Goal: Task Accomplishment & Management: Manage account settings

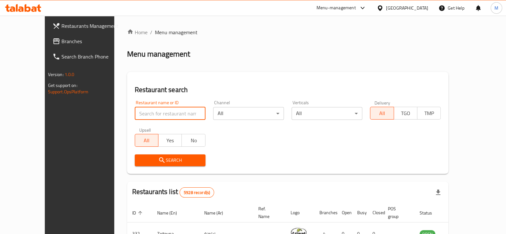
click at [162, 114] on input "search" at bounding box center [170, 113] width 71 height 13
type input "ping"
click button "Search" at bounding box center [170, 160] width 71 height 12
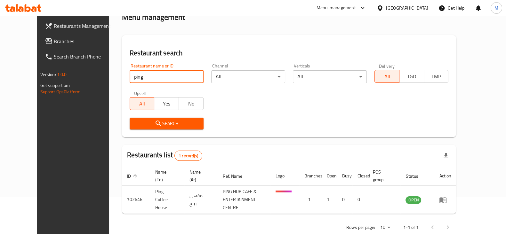
scroll to position [46, 0]
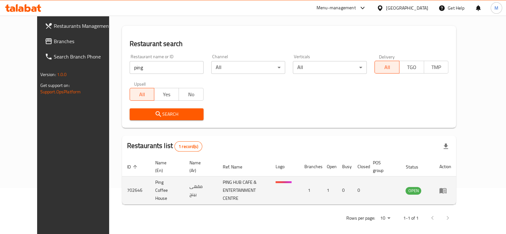
click at [446, 189] on icon "enhanced table" at bounding box center [443, 191] width 8 height 8
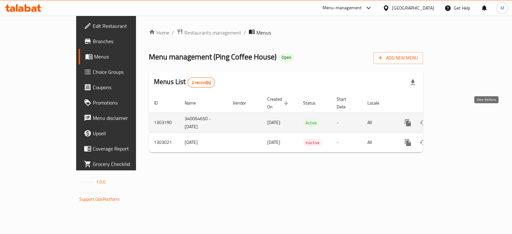
click at [462, 115] on link "enhanced table" at bounding box center [453, 122] width 15 height 15
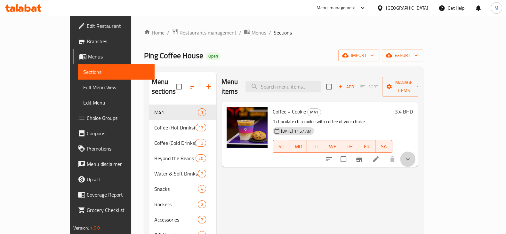
click at [415, 152] on button "show more" at bounding box center [407, 159] width 15 height 15
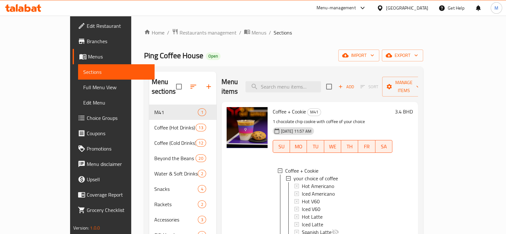
scroll to position [40, 0]
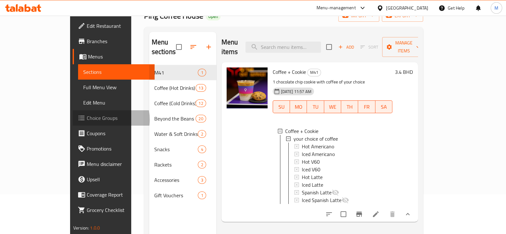
click at [87, 120] on span "Choice Groups" at bounding box center [118, 118] width 63 height 8
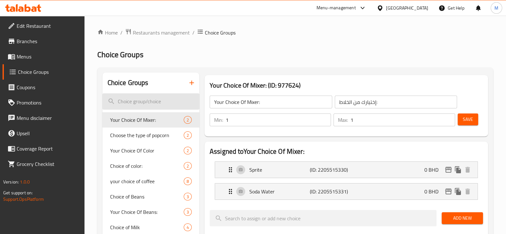
click at [148, 98] on input "search" at bounding box center [150, 101] width 97 height 16
click at [148, 99] on input "search" at bounding box center [150, 101] width 97 height 16
type input "Y"
click at [188, 80] on icon "button" at bounding box center [192, 83] width 8 height 8
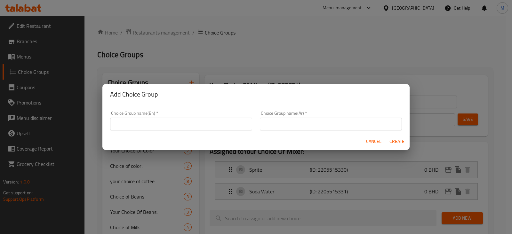
click at [209, 127] on input "text" at bounding box center [181, 124] width 142 height 13
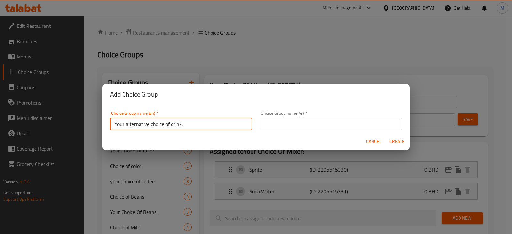
type input "Your alternative choice of drink:"
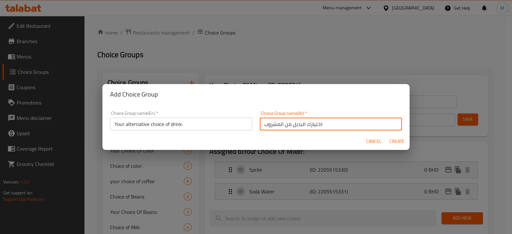
type input "اختيارك البديل من المشروب:"
click at [396, 140] on span "Create" at bounding box center [396, 142] width 15 height 8
type input "Your alternative choice of drink:"
type input "اختيارك البديل من المشروب:"
type input "0"
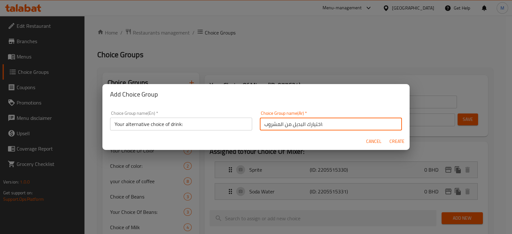
type input "0"
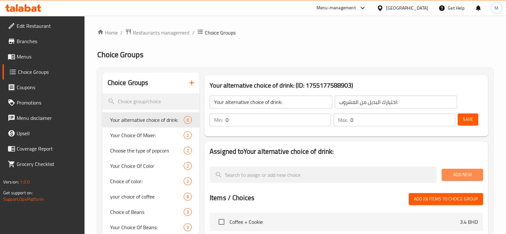
click at [458, 175] on span "Add New" at bounding box center [461, 175] width 31 height 8
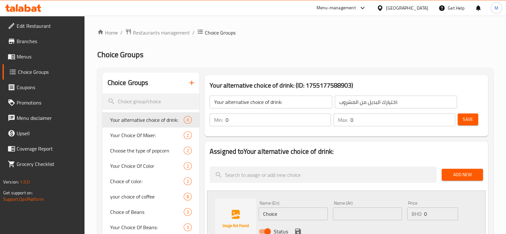
click at [284, 218] on input "Choice" at bounding box center [292, 214] width 69 height 13
paste input "Hot Spanish Latte"
type input "Hot Spanish Latte"
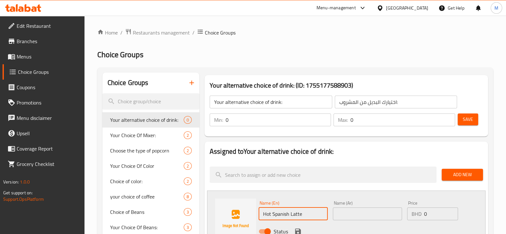
click at [350, 217] on input "text" at bounding box center [367, 214] width 69 height 13
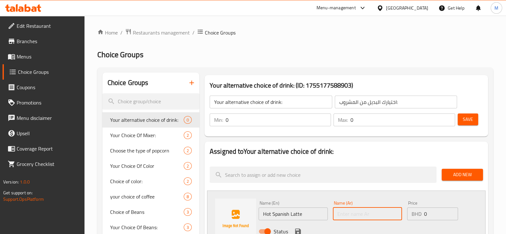
paste input "Hot Spanish Latte"
type input "Hot Spanish Latte"
click at [436, 216] on input "0" at bounding box center [441, 214] width 34 height 13
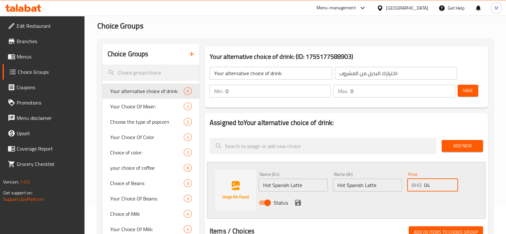
scroll to position [40, 0]
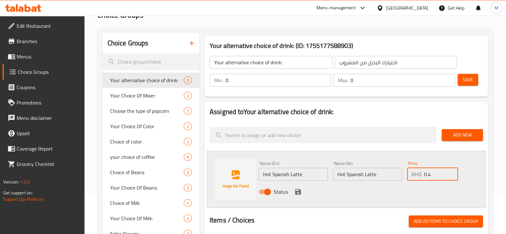
type input "0.4"
click at [298, 189] on icon "save" at bounding box center [298, 192] width 6 height 6
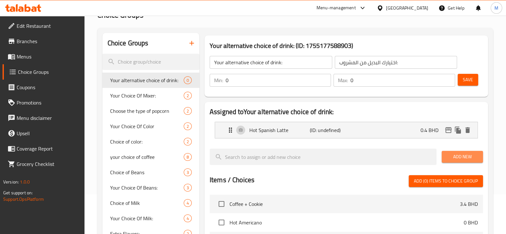
click at [462, 153] on span "Add New" at bounding box center [461, 157] width 31 height 8
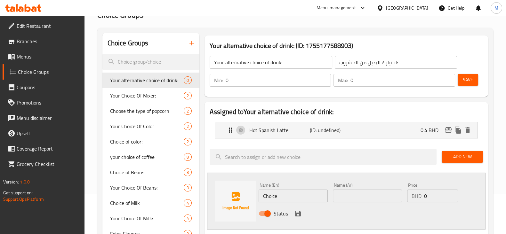
click at [306, 197] on input "Choice" at bounding box center [292, 196] width 69 height 13
paste input "Iced Spanish Latt"
type input "Iced Spanish Latte"
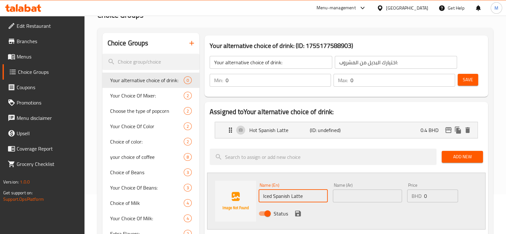
click at [364, 195] on input "text" at bounding box center [367, 196] width 69 height 13
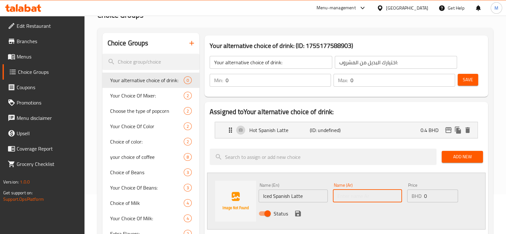
paste input "Iced Spanish Latte"
type input "Iced Spanish Latte"
click at [427, 195] on input "0" at bounding box center [441, 196] width 34 height 13
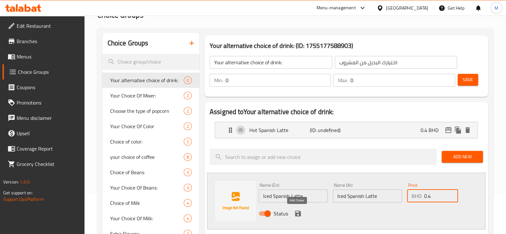
type input "0.4"
click at [298, 212] on icon "save" at bounding box center [298, 214] width 6 height 6
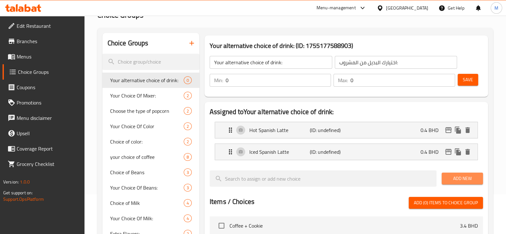
click at [457, 180] on span "Add New" at bounding box center [461, 179] width 31 height 8
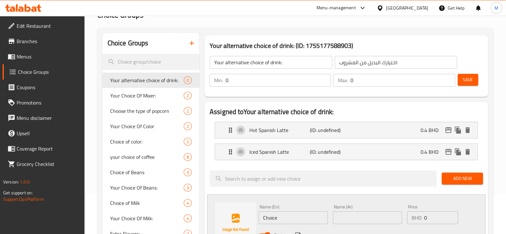
click at [288, 215] on input "Choice" at bounding box center [292, 217] width 69 height 13
paste input "Hot Saffron Latt"
type input "Hot Saffron Latte"
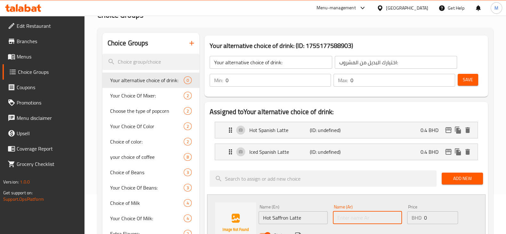
click at [350, 218] on input "text" at bounding box center [367, 217] width 69 height 13
paste input "Hot Saffron Latte"
type input "Hot Saffron Latte"
click at [435, 212] on input "0" at bounding box center [441, 217] width 34 height 13
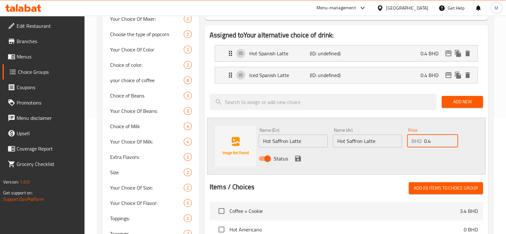
scroll to position [120, 0]
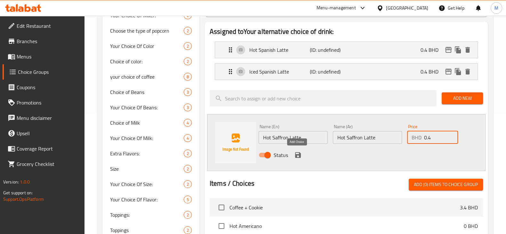
type input "0.4"
click at [297, 157] on icon "save" at bounding box center [298, 155] width 6 height 6
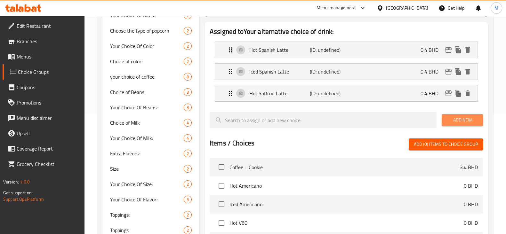
click at [459, 119] on span "Add New" at bounding box center [461, 120] width 31 height 8
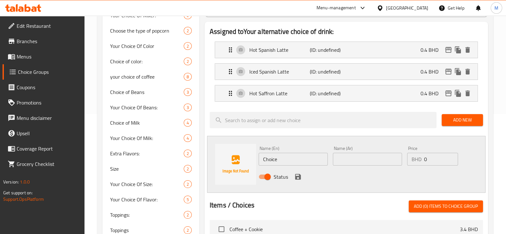
click at [285, 160] on input "Choice" at bounding box center [292, 159] width 69 height 13
paste input "Iced Spanish Latt"
type input "Iced Spanish Latte"
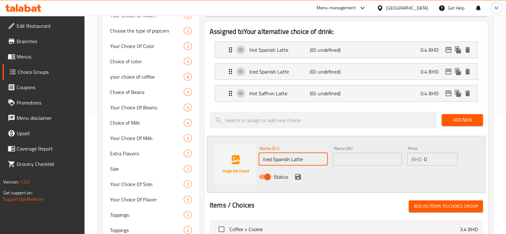
click at [358, 160] on input "text" at bounding box center [367, 159] width 69 height 13
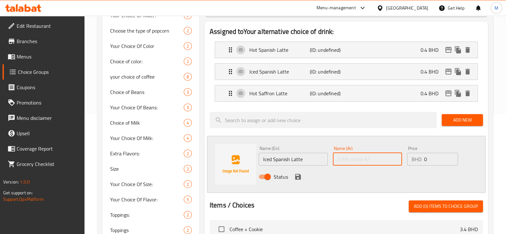
paste input "Iced Spanish Latte"
type input "Iced Spanish Latte"
click at [435, 159] on input "0" at bounding box center [441, 159] width 34 height 13
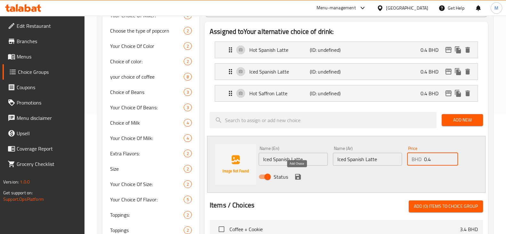
type input "0.4"
click at [295, 175] on icon "save" at bounding box center [298, 177] width 6 height 6
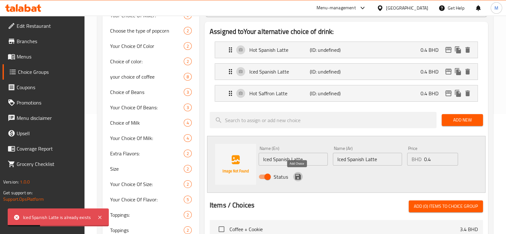
click at [299, 175] on icon "save" at bounding box center [298, 177] width 6 height 6
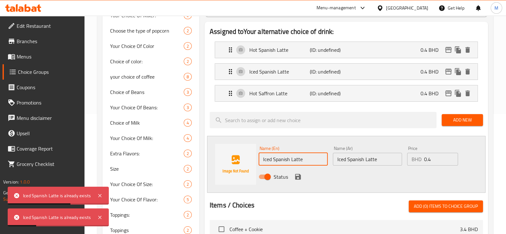
click at [319, 162] on input "Iced Spanish Latte" at bounding box center [292, 159] width 69 height 13
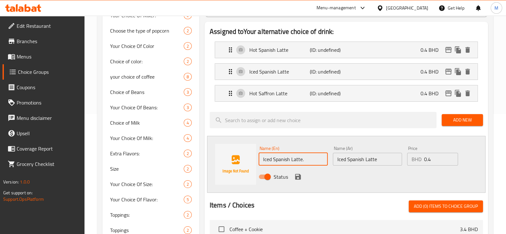
type input "Iced Spanish Latte."
click at [382, 160] on input "Iced Spanish Latte" at bounding box center [367, 159] width 69 height 13
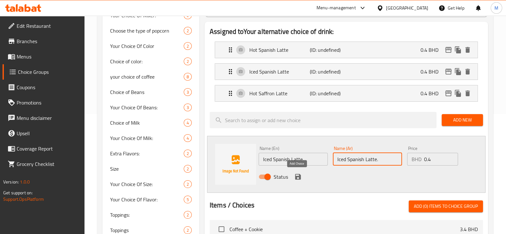
type input "Iced Spanish Latte."
click at [300, 175] on icon "save" at bounding box center [298, 177] width 6 height 6
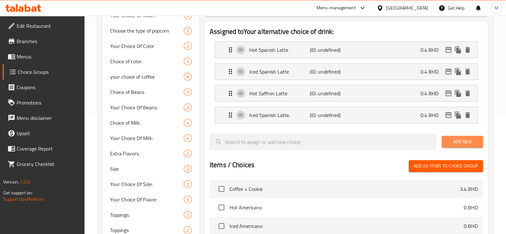
click at [455, 138] on span "Add New" at bounding box center [461, 142] width 31 height 8
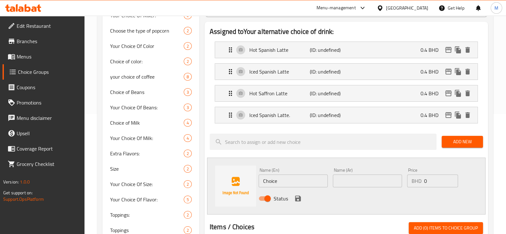
click at [281, 178] on input "Choice" at bounding box center [292, 181] width 69 height 13
paste input "Hot Caramel Latt"
type input "Hot Caramel Latte"
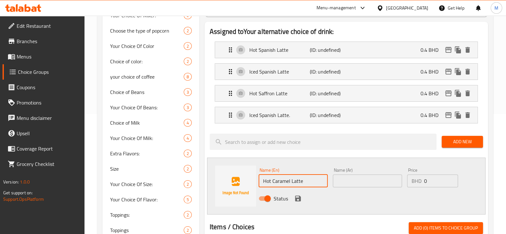
click at [359, 184] on input "text" at bounding box center [367, 181] width 69 height 13
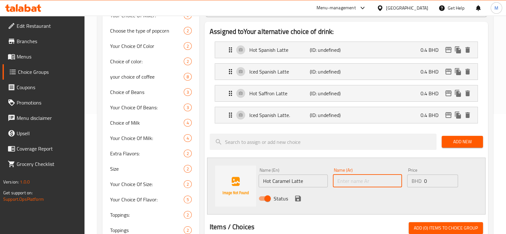
paste input "Hot Caramel Latte"
type input "Hot Caramel Latte"
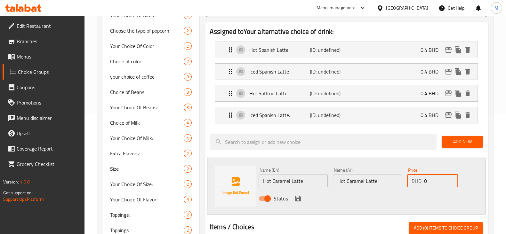
click at [446, 180] on input "0" at bounding box center [441, 181] width 34 height 13
type input "0.4"
click at [297, 200] on icon "save" at bounding box center [298, 199] width 6 height 6
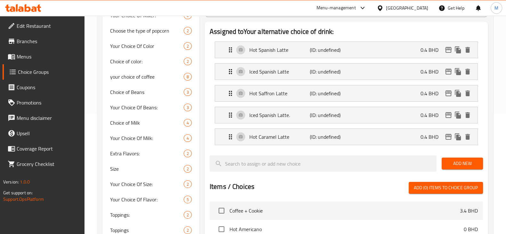
click at [469, 163] on span "Add New" at bounding box center [461, 164] width 31 height 8
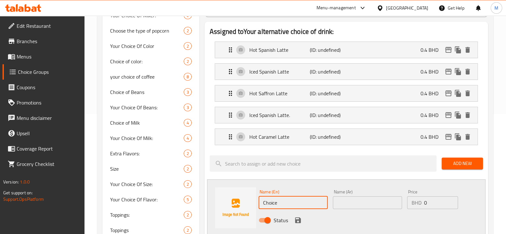
click at [302, 203] on input "Choice" at bounding box center [292, 202] width 69 height 13
paste input "Iced Caramel Latt"
type input "Iced Caramel Latte"
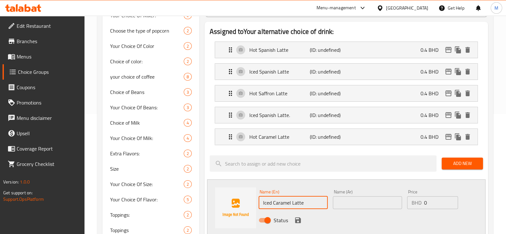
click at [356, 204] on input "text" at bounding box center [367, 202] width 69 height 13
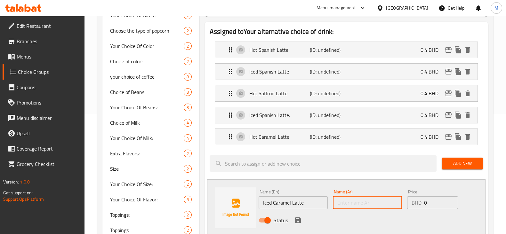
paste input "Iced Caramel Latte"
type input "Iced Caramel Latte"
click at [434, 201] on input "0" at bounding box center [441, 202] width 34 height 13
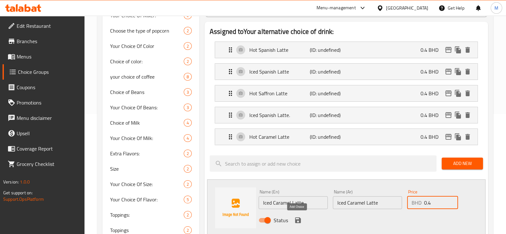
type input "0.4"
click at [296, 219] on icon "save" at bounding box center [298, 220] width 6 height 6
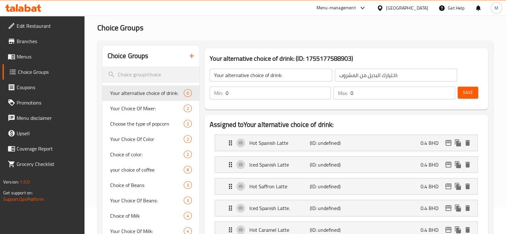
scroll to position [0, 0]
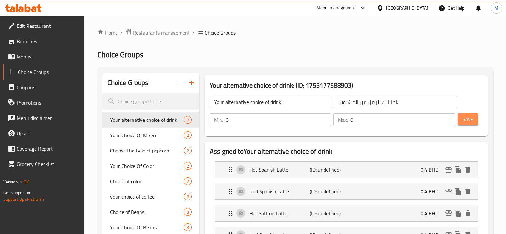
click at [467, 122] on span "Save" at bounding box center [467, 119] width 10 height 8
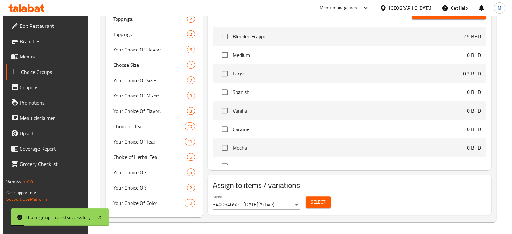
scroll to position [316, 0]
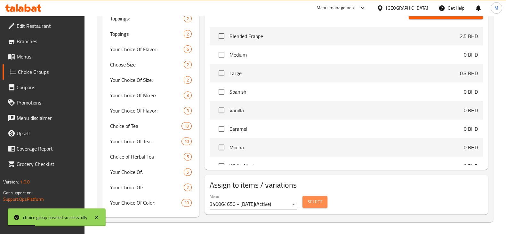
click at [304, 202] on button "Select" at bounding box center [314, 202] width 25 height 12
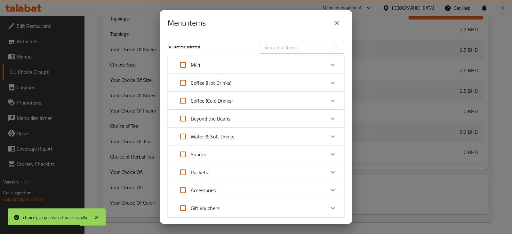
scroll to position [571, 0]
click at [329, 65] on icon "Expand" at bounding box center [333, 65] width 8 height 8
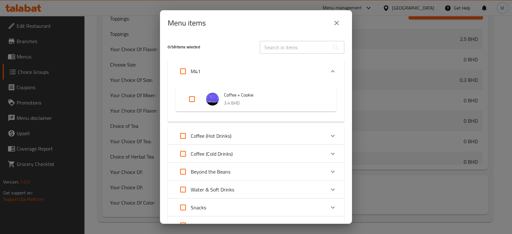
click at [189, 100] on input "Expand" at bounding box center [191, 98] width 15 height 15
checkbox input "true"
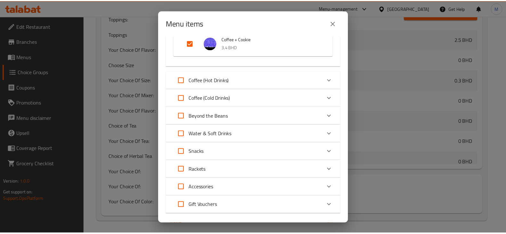
scroll to position [91, 0]
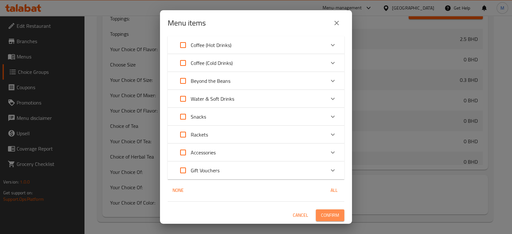
click at [323, 213] on span "Confirm" at bounding box center [330, 215] width 18 height 8
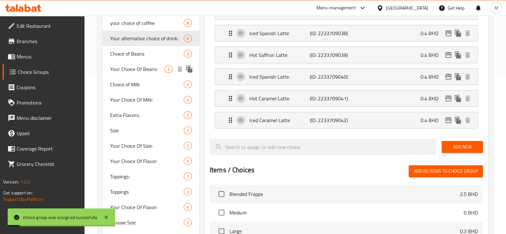
scroll to position [0, 0]
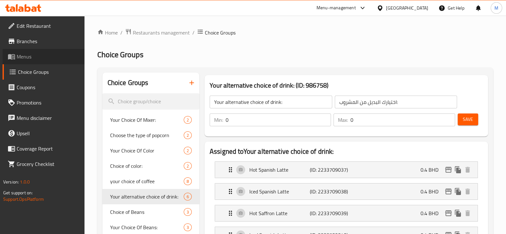
click at [33, 55] on span "Menus" at bounding box center [48, 57] width 63 height 8
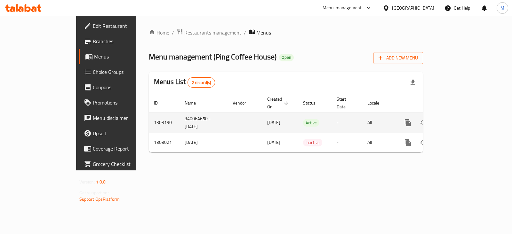
click at [458, 119] on icon "enhanced table" at bounding box center [454, 123] width 8 height 8
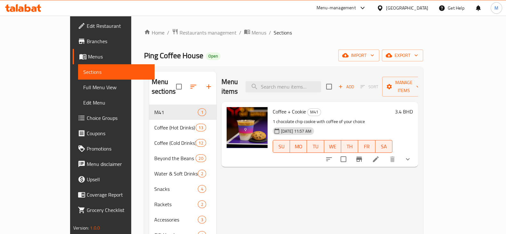
click at [411, 155] on icon "show more" at bounding box center [408, 159] width 8 height 8
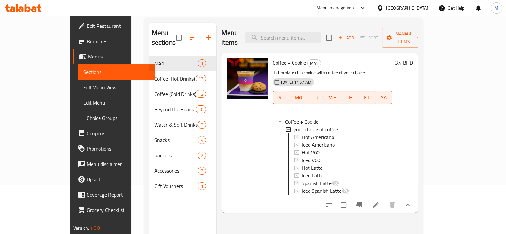
scroll to position [40, 0]
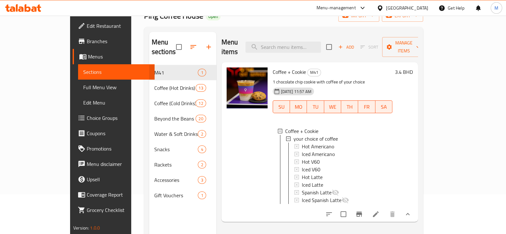
click at [131, 206] on div "Home / Restaurants management / Menus / Sections Ping Coffee House Open import …" at bounding box center [283, 130] width 304 height 308
click at [302, 189] on span "Spanish Latte" at bounding box center [317, 193] width 30 height 8
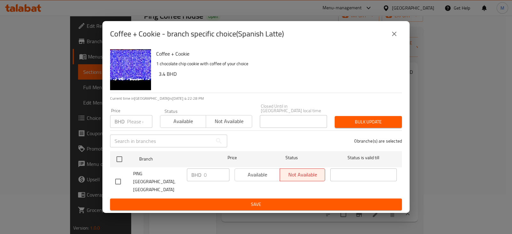
click at [393, 36] on icon "close" at bounding box center [394, 34] width 4 height 4
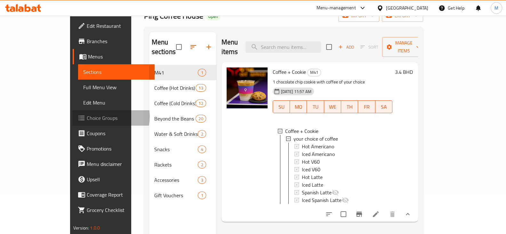
click at [87, 117] on span "Choice Groups" at bounding box center [118, 118] width 63 height 8
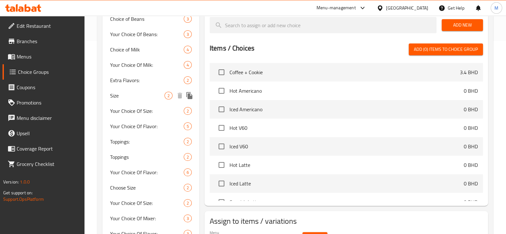
scroll to position [153, 0]
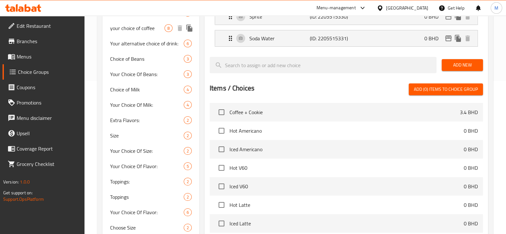
click at [144, 30] on span "your choice of coffee" at bounding box center [137, 28] width 54 height 8
type input "your choice of coffee"
type input "اختيارك من القهوة"
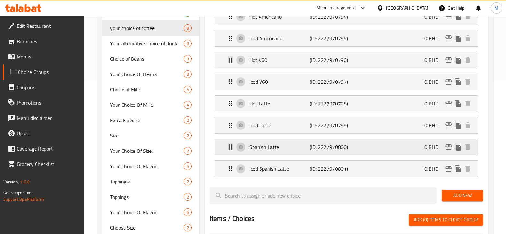
click at [326, 148] on p "(ID: 2227970800)" at bounding box center [330, 147] width 40 height 8
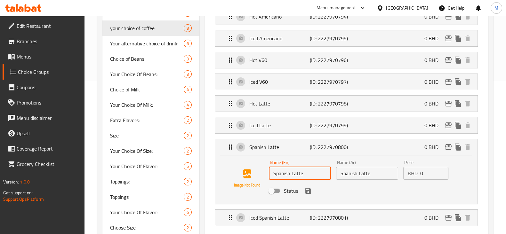
click at [306, 173] on input "Spanish Latte" at bounding box center [300, 173] width 62 height 13
type input "Spanish Lattee"
click at [383, 174] on input "Spanish Latte" at bounding box center [367, 173] width 62 height 13
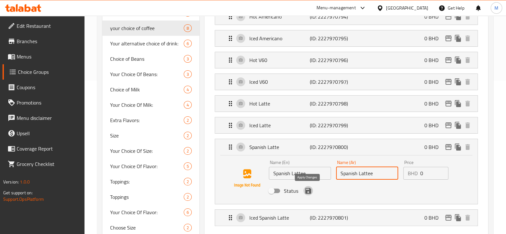
click at [308, 192] on icon "save" at bounding box center [308, 191] width 8 height 8
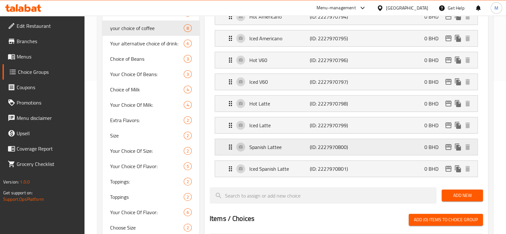
type input "Spanish Lattee"
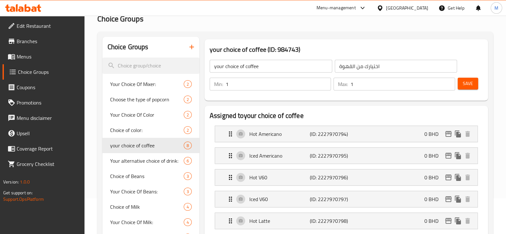
scroll to position [0, 0]
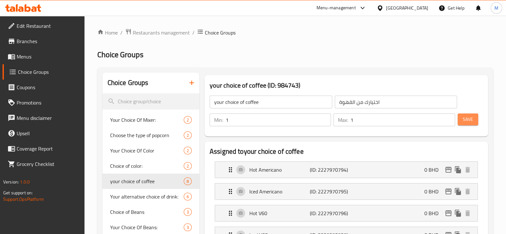
click at [465, 118] on span "Save" at bounding box center [467, 119] width 10 height 8
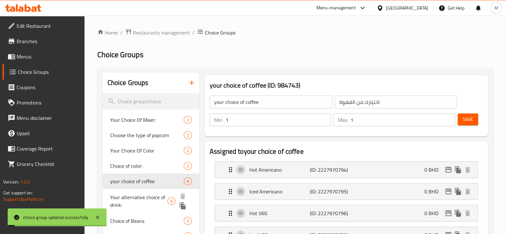
click at [138, 194] on span "Your alternative choice of drink:" at bounding box center [139, 201] width 58 height 15
type input "Your alternative choice of drink:"
type input "اختيارك البديل من المشروب:"
type input "0"
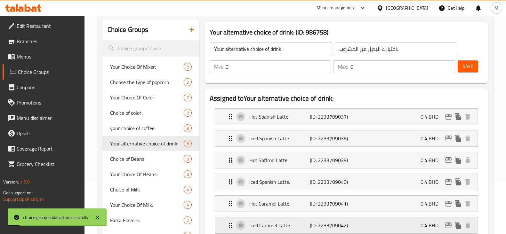
scroll to position [80, 0]
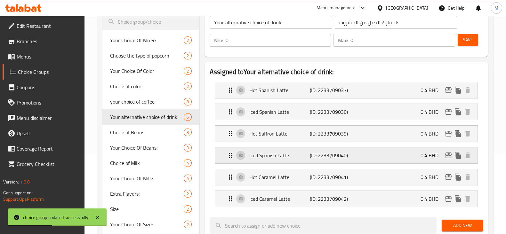
click at [301, 153] on p "Iced Spanish Latte." at bounding box center [279, 156] width 60 height 8
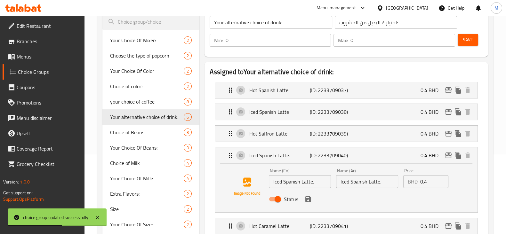
click at [315, 179] on input "Iced Spanish Latte." at bounding box center [300, 181] width 62 height 13
click at [138, 102] on span "your choice of coffee" at bounding box center [137, 102] width 54 height 8
type input "your choice of coffee"
type input "اختيارك من القهوة"
type input "1"
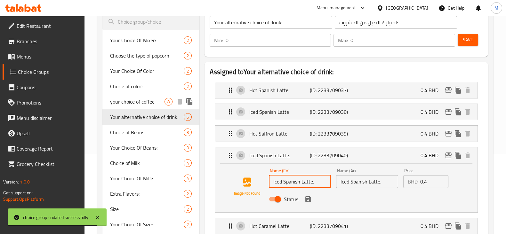
type input "1"
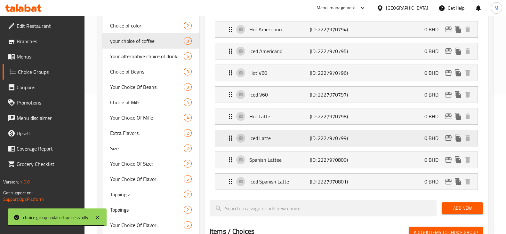
scroll to position [160, 0]
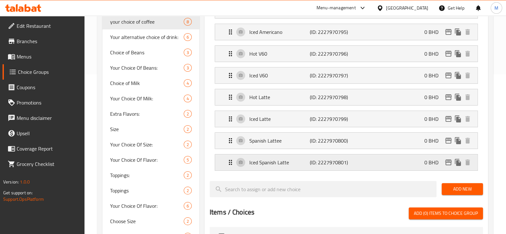
click at [303, 159] on p "Iced Spanish Latte" at bounding box center [279, 163] width 60 height 8
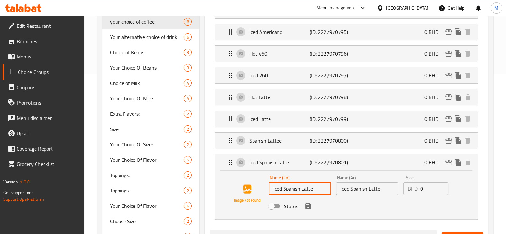
click at [315, 188] on input "Iced Spanish Latte" at bounding box center [300, 188] width 62 height 13
type input "Iced Spanish Lattee"
click at [385, 192] on input "Iced Spanish Latte" at bounding box center [367, 188] width 62 height 13
click at [311, 206] on icon "save" at bounding box center [308, 206] width 8 height 8
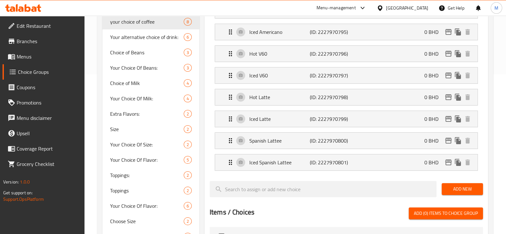
type input "Iced Spanish Lattee"
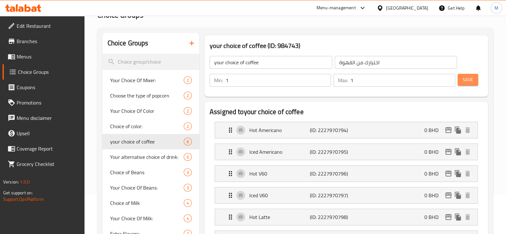
click at [473, 75] on button "Save" at bounding box center [467, 80] width 20 height 12
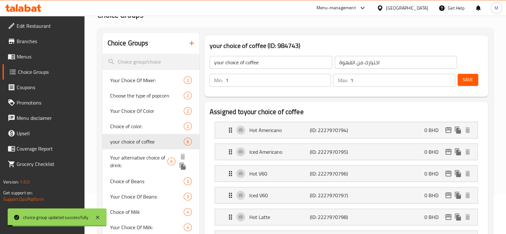
click at [150, 156] on span "Your alternative choice of drink:" at bounding box center [139, 161] width 58 height 15
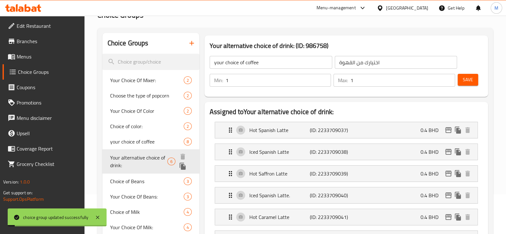
type input "Your alternative choice of drink:"
type input "اختيارك البديل من المشروب:"
type input "0"
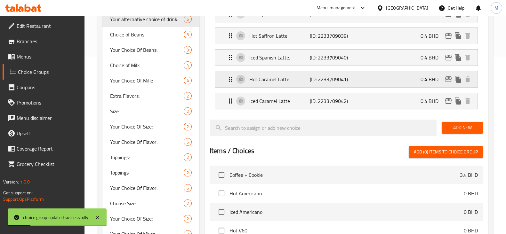
scroll to position [160, 0]
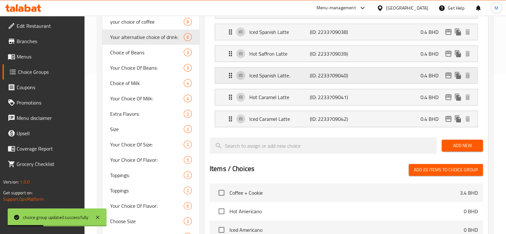
click at [303, 78] on p "Iced Spanish Latte." at bounding box center [279, 76] width 60 height 8
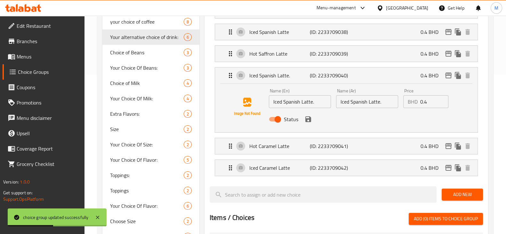
click at [318, 105] on input "Iced Spanish Latte." at bounding box center [300, 101] width 62 height 13
type input "Iced Spanish Latte"
click at [384, 103] on input "Iced Spanish Latte." at bounding box center [367, 101] width 62 height 13
click at [308, 120] on icon "save" at bounding box center [308, 119] width 6 height 6
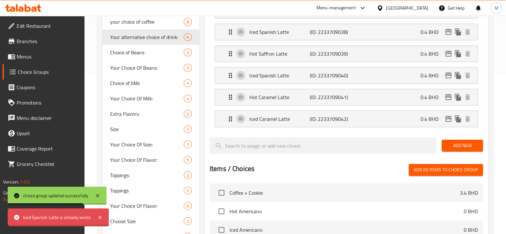
type input "Iced Spanish Latte"
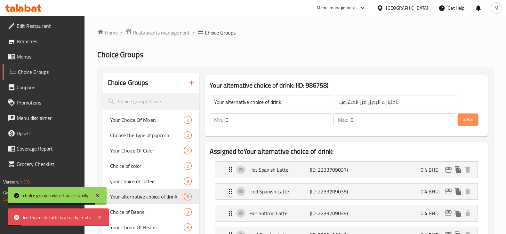
click at [468, 119] on span "Save" at bounding box center [467, 119] width 10 height 8
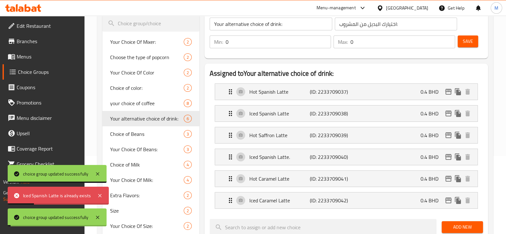
scroll to position [80, 0]
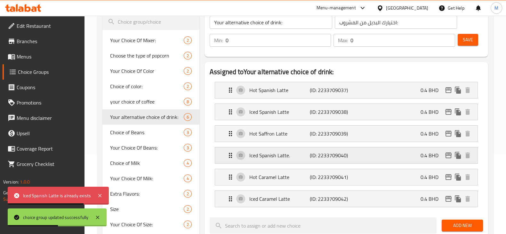
click at [348, 154] on p "(ID: 2233709040)" at bounding box center [330, 156] width 40 height 8
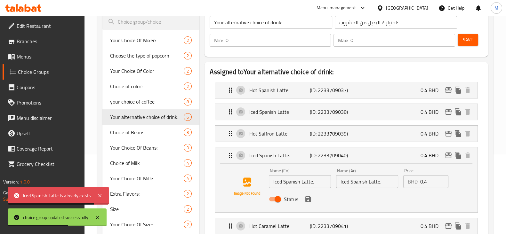
click at [320, 181] on input "Iced Spanish Latte." at bounding box center [300, 181] width 62 height 13
type input "Iced Spanish Latte"
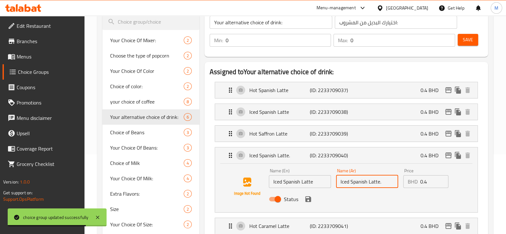
click at [388, 180] on input "Iced Spanish Latte." at bounding box center [367, 181] width 62 height 13
click at [310, 199] on icon "save" at bounding box center [308, 199] width 6 height 6
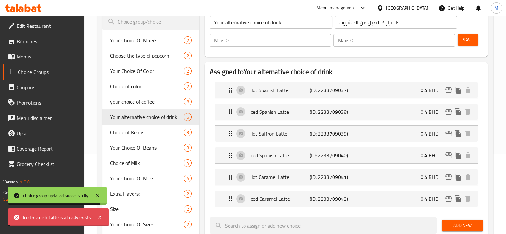
type input "Iced Spanish Latte"
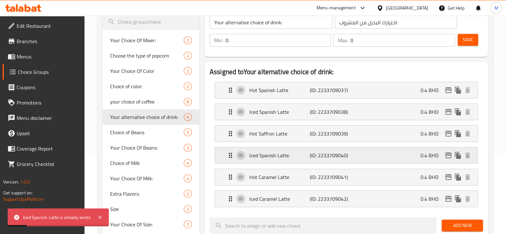
click at [297, 155] on p "Iced Spanish Latte." at bounding box center [279, 156] width 60 height 8
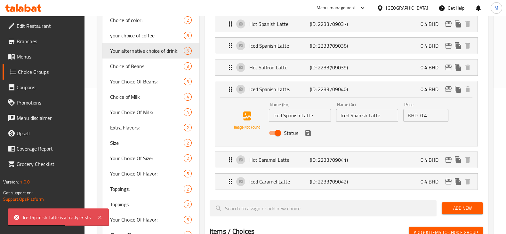
scroll to position [160, 0]
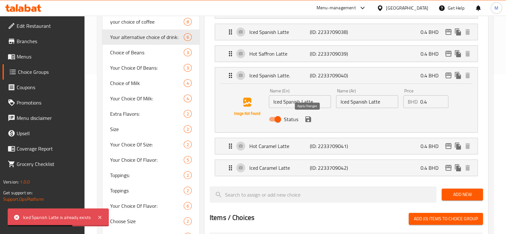
click at [310, 119] on icon "save" at bounding box center [308, 119] width 6 height 6
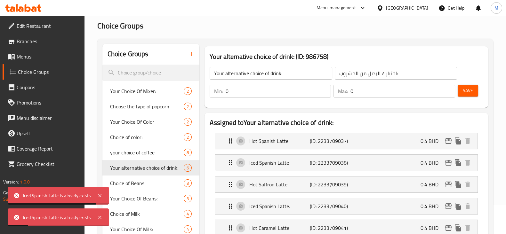
scroll to position [0, 0]
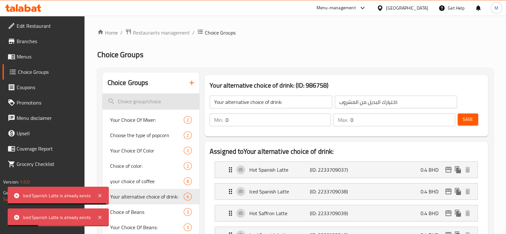
click at [141, 97] on input "search" at bounding box center [150, 101] width 97 height 16
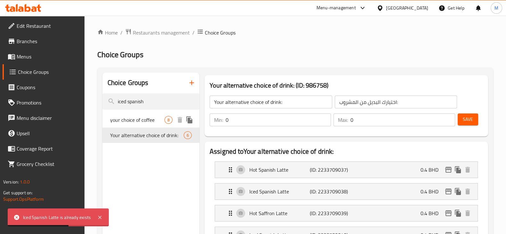
type input "iced spanish"
click at [142, 119] on span "your choice of coffee" at bounding box center [137, 120] width 54 height 8
type input "your choice of coffee"
type input "اختيارك من القهوة"
type input "1"
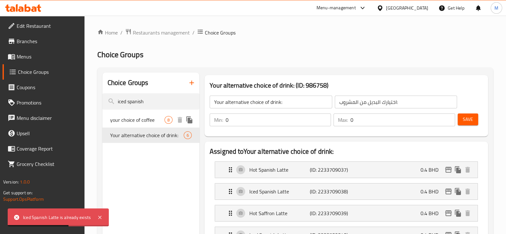
type input "1"
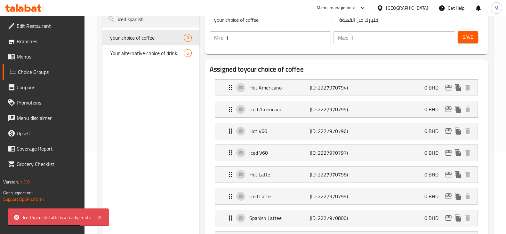
scroll to position [120, 0]
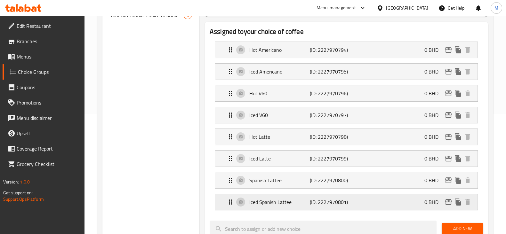
click at [304, 203] on p "Iced Spanish Lattee" at bounding box center [279, 202] width 60 height 8
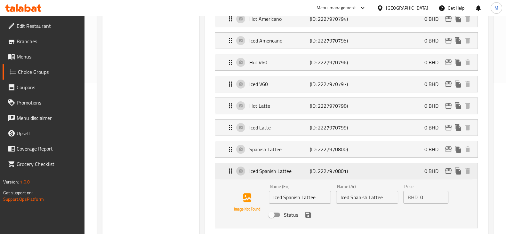
scroll to position [160, 0]
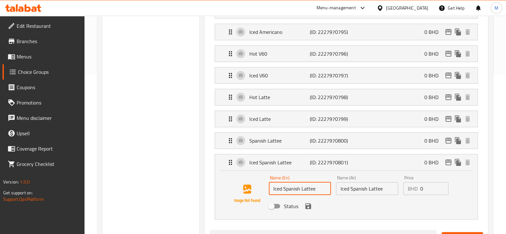
click at [319, 188] on input "Iced Spanish Lattee" at bounding box center [300, 188] width 62 height 13
type input "Iced Spanish Lattee."
click at [386, 189] on input "Iced Spanish Lattee" at bounding box center [367, 188] width 62 height 13
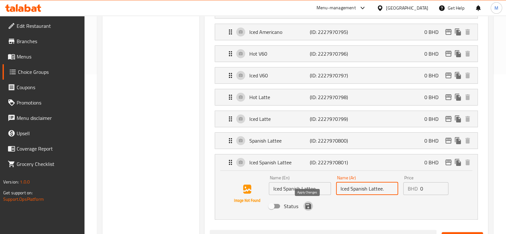
click at [310, 206] on icon "save" at bounding box center [308, 206] width 6 height 6
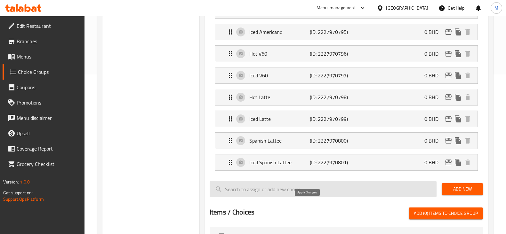
type input "Iced Spanish Lattee."
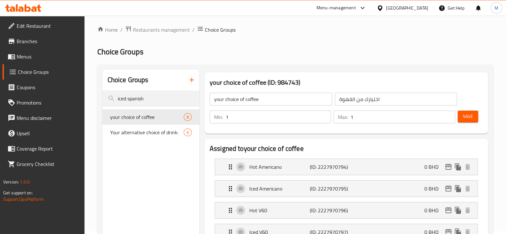
scroll to position [0, 0]
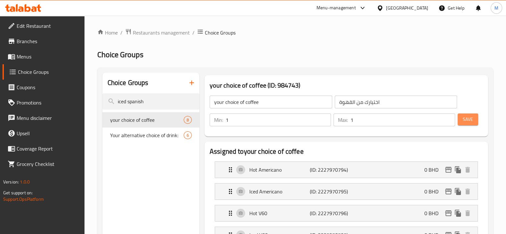
click at [471, 115] on span "Save" at bounding box center [467, 119] width 10 height 8
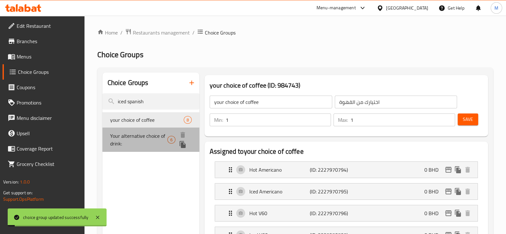
click at [144, 138] on span "Your alternative choice of drink:" at bounding box center [139, 139] width 58 height 15
type input "Your alternative choice of drink:"
type input "اختيارك البديل من المشروب:"
type input "0"
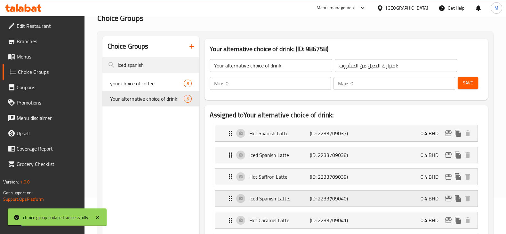
scroll to position [80, 0]
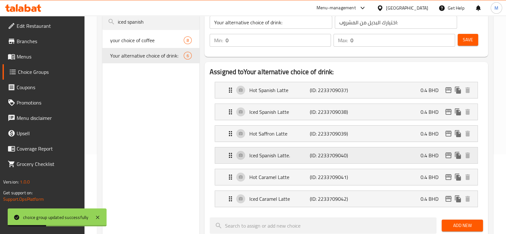
click at [295, 154] on p "Iced Spanish Latte." at bounding box center [279, 156] width 60 height 8
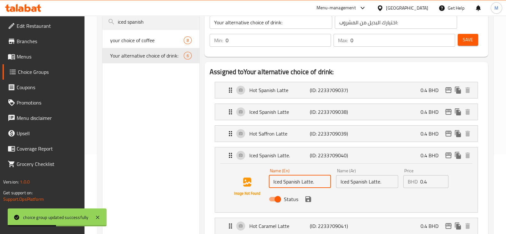
click at [320, 186] on input "Iced Spanish Latte." at bounding box center [300, 181] width 62 height 13
type input "Iced Spanish Latte"
click at [381, 180] on input "Iced Spanish Latte." at bounding box center [367, 181] width 62 height 13
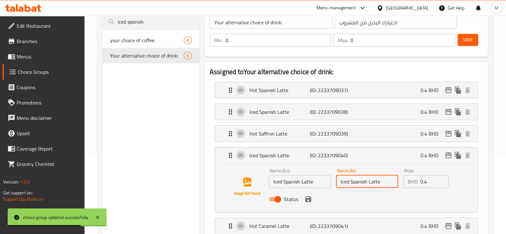
click at [310, 199] on icon "save" at bounding box center [308, 199] width 6 height 6
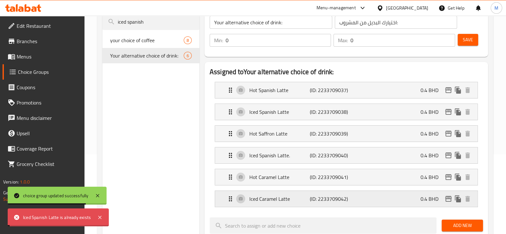
type input "Iced Spanish Latte"
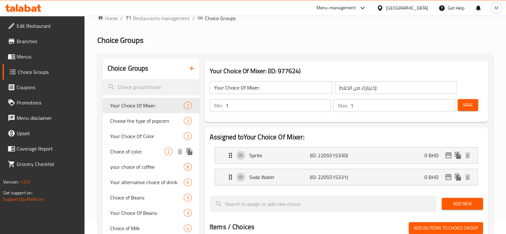
scroll to position [40, 0]
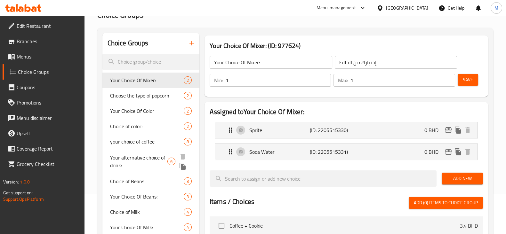
click at [145, 160] on span "Your alternative choice of drink:" at bounding box center [139, 161] width 58 height 15
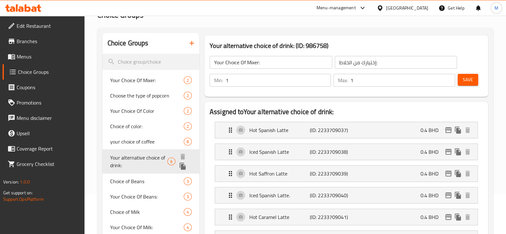
type input "Your alternative choice of drink:"
type input "اختيارك البديل من المشروب:"
type input "0"
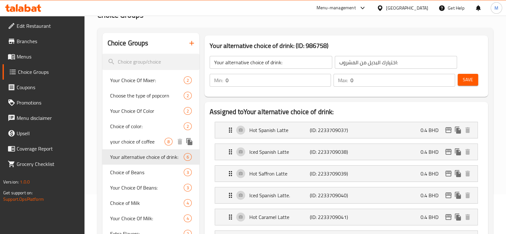
click at [141, 142] on span "your choice of coffee" at bounding box center [137, 142] width 54 height 8
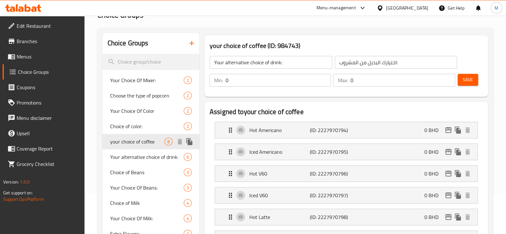
type input "your choice of coffee"
type input "اختيارك من القهوة"
type input "1"
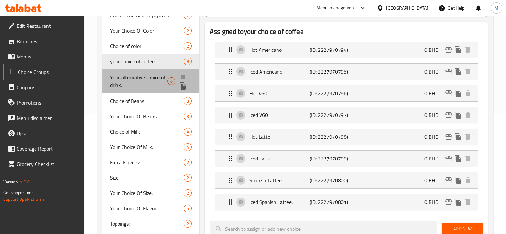
click at [142, 78] on span "Your alternative choice of drink:" at bounding box center [139, 81] width 58 height 15
type input "Your alternative choice of drink:"
type input "اختيارك البديل من المشروب:"
type input "0"
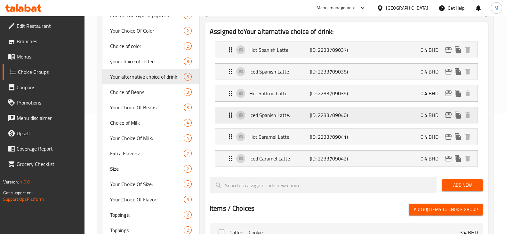
click at [285, 118] on p "Iced Spanish Latte." at bounding box center [279, 115] width 60 height 8
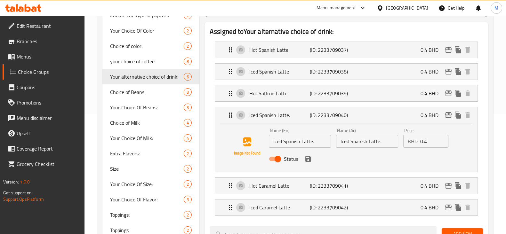
click at [321, 143] on input "Iced Spanish Latte." at bounding box center [300, 141] width 62 height 13
type input "Iced Spanish Latte"
click at [387, 142] on input "Iced Spanish Latte." at bounding box center [367, 141] width 62 height 13
click at [310, 158] on icon "save" at bounding box center [308, 159] width 8 height 8
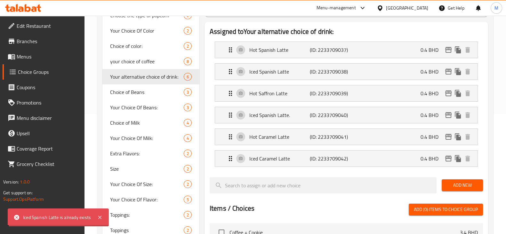
type input "Iced Spanish Latte"
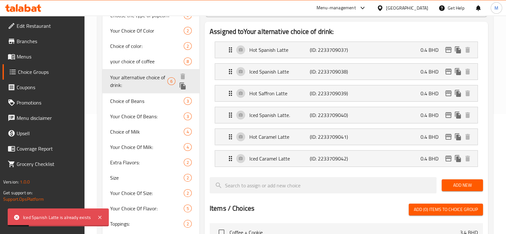
scroll to position [0, 0]
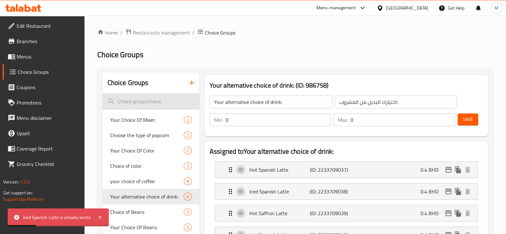
click at [138, 98] on input "search" at bounding box center [150, 101] width 97 height 16
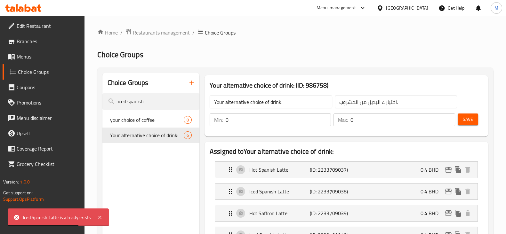
type input "iced spanish"
click at [133, 120] on span "your choice of coffee" at bounding box center [147, 120] width 74 height 8
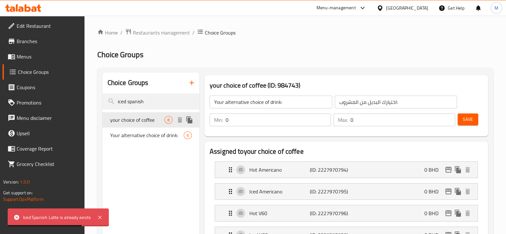
type input "your choice of coffee"
type input "اختيارك من القهوة"
type input "1"
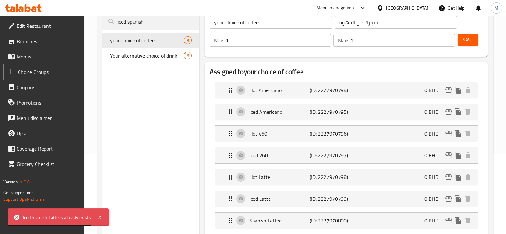
scroll to position [160, 0]
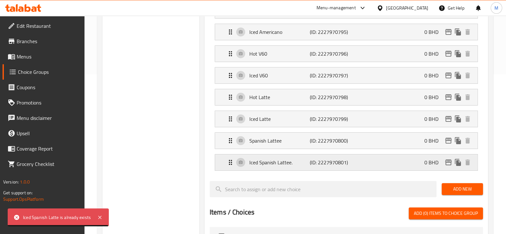
click at [301, 163] on p "Iced Spanish Lattee." at bounding box center [279, 163] width 60 height 8
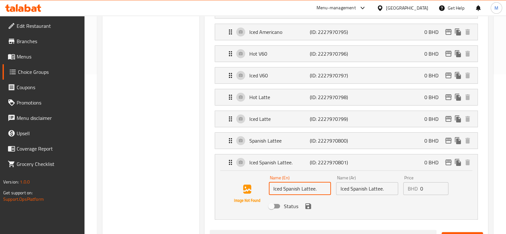
click at [304, 186] on input "Iced Spanish Lattee." at bounding box center [300, 188] width 62 height 13
drag, startPoint x: 316, startPoint y: 187, endPoint x: 258, endPoint y: 186, distance: 57.6
click at [258, 186] on div "Name (En) Iced Spanish Lattee. Name (En) Name (Ar) Iced Spanish Lattee. Name (A…" at bounding box center [346, 193] width 242 height 43
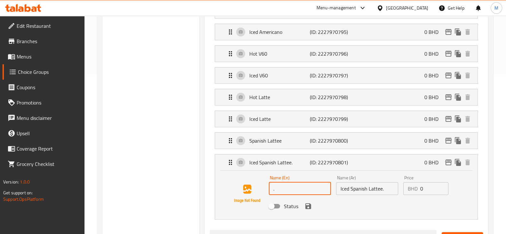
type input "."
click at [374, 189] on input "Iced Spanish Lattee." at bounding box center [367, 188] width 62 height 13
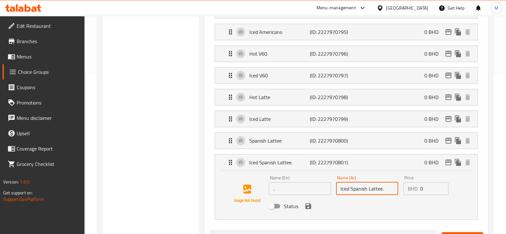
click at [374, 189] on input "Iced Spanish Lattee." at bounding box center [367, 188] width 62 height 13
type input "."
click at [272, 202] on input "Status" at bounding box center [271, 206] width 36 height 12
click at [272, 204] on input "Status" at bounding box center [277, 206] width 36 height 12
checkbox input "false"
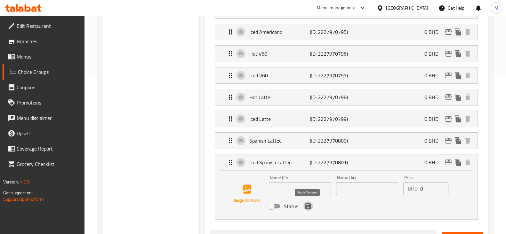
click at [309, 208] on icon "save" at bounding box center [308, 206] width 8 height 8
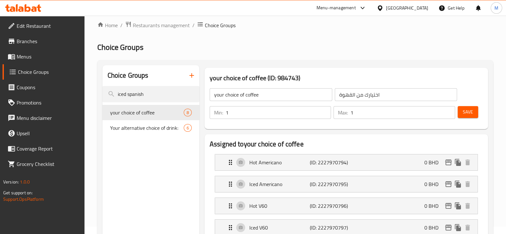
scroll to position [0, 0]
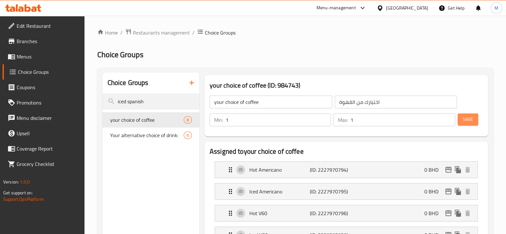
click at [462, 121] on button "Save" at bounding box center [467, 120] width 20 height 12
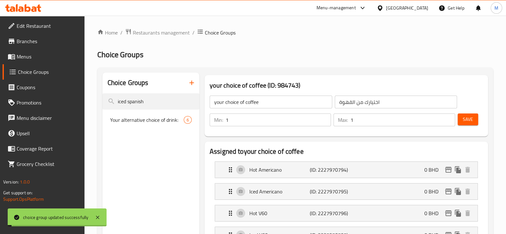
click at [136, 121] on span "Your alternative choice of drink:" at bounding box center [139, 124] width 58 height 15
type input "Your alternative choice of drink:"
type input "اختيارك البديل من المشروب:"
type input "0"
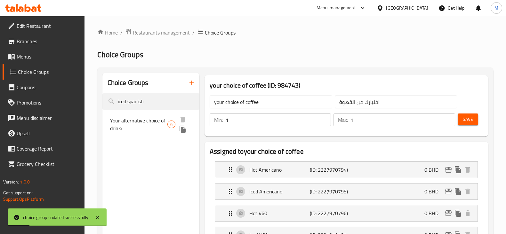
type input "0"
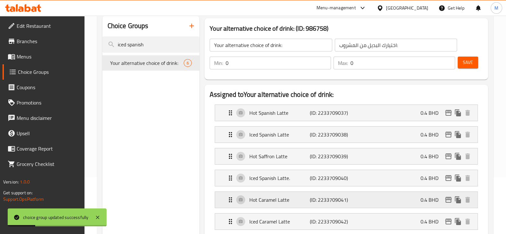
scroll to position [80, 0]
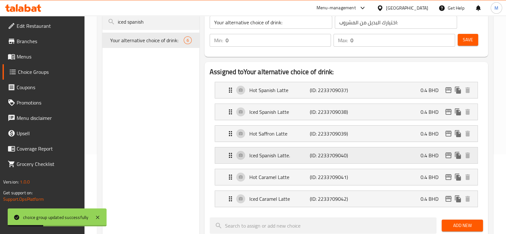
click at [308, 156] on p "Iced Spanish Latte." at bounding box center [279, 156] width 60 height 8
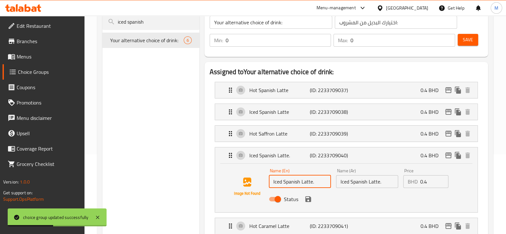
click at [315, 181] on input "Iced Spanish Latte." at bounding box center [300, 181] width 62 height 13
type input "Iced Spanish Latte"
click at [381, 181] on input "Iced Spanish Latte." at bounding box center [367, 181] width 62 height 13
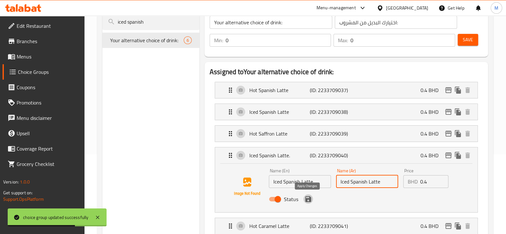
click at [308, 198] on icon "save" at bounding box center [308, 199] width 6 height 6
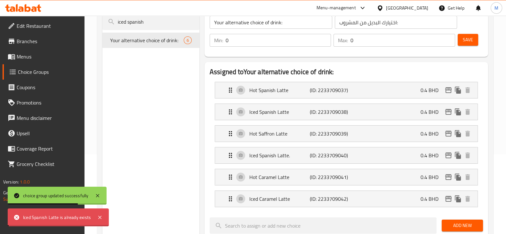
type input "Iced Spanish Latte"
click at [462, 39] on span "Save" at bounding box center [467, 40] width 10 height 8
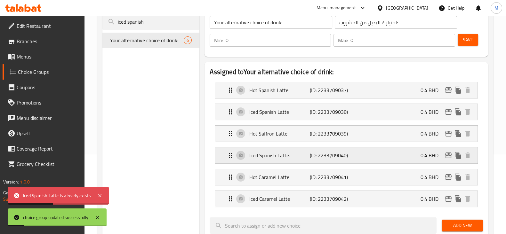
click at [265, 155] on p "Iced Spanish Latte." at bounding box center [279, 156] width 60 height 8
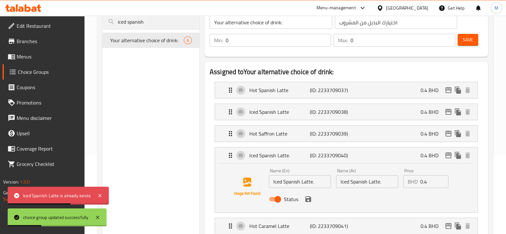
click at [386, 179] on input "Iced Spanish Latte." at bounding box center [367, 181] width 62 height 13
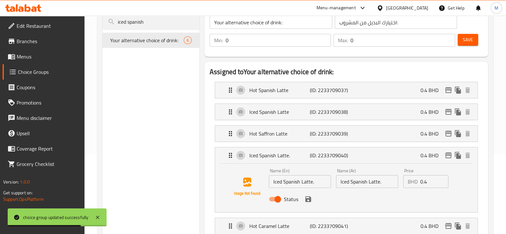
click at [21, 58] on span "Menus" at bounding box center [48, 57] width 63 height 8
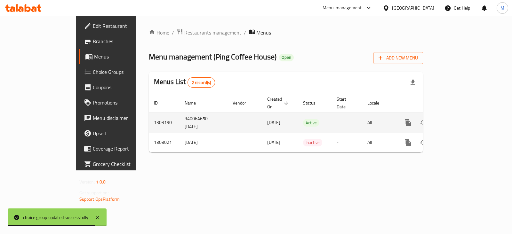
click at [457, 120] on icon "enhanced table" at bounding box center [454, 123] width 6 height 6
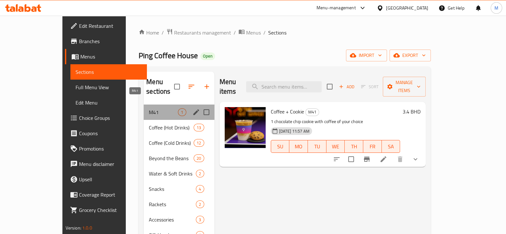
click at [149, 108] on span "M41" at bounding box center [163, 112] width 29 height 8
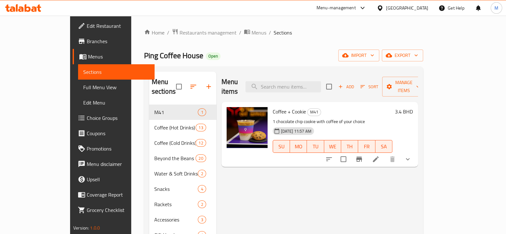
click at [415, 152] on button "show more" at bounding box center [407, 159] width 15 height 15
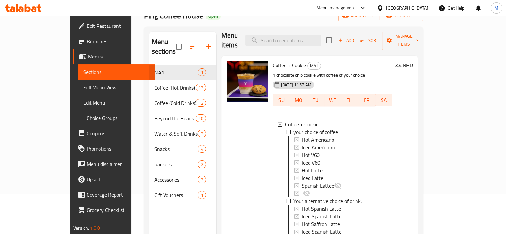
scroll to position [80, 0]
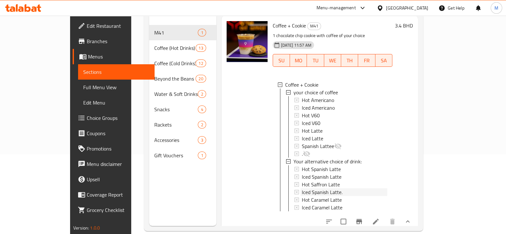
click at [315, 188] on span "Iced Spanish Latte." at bounding box center [322, 192] width 41 height 8
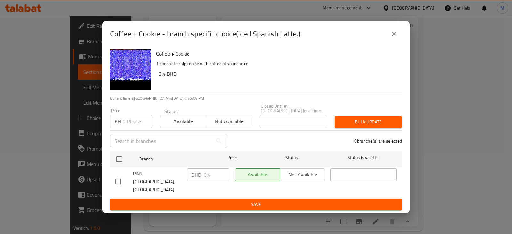
click at [395, 38] on icon "close" at bounding box center [394, 34] width 8 height 8
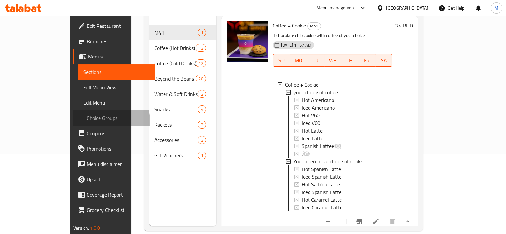
click at [87, 121] on span "Choice Groups" at bounding box center [118, 118] width 63 height 8
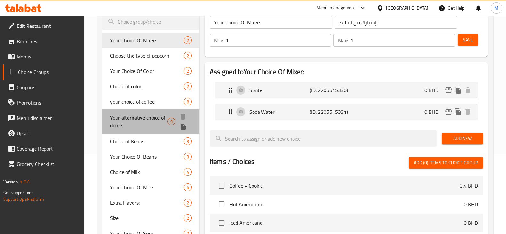
click at [125, 122] on span "Your alternative choice of drink:" at bounding box center [139, 121] width 58 height 15
type input "Your alternative choice of drink:"
type input "اختيارك البديل من المشروب:"
type input "0"
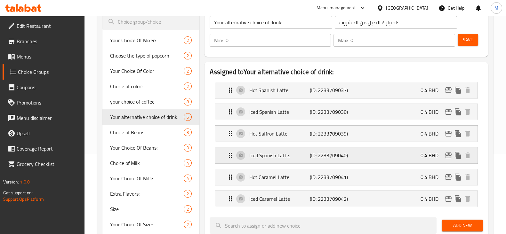
click at [393, 158] on div "Iced Spanish Latte. (ID: 2233709040) 0.4 BHD" at bounding box center [347, 155] width 243 height 16
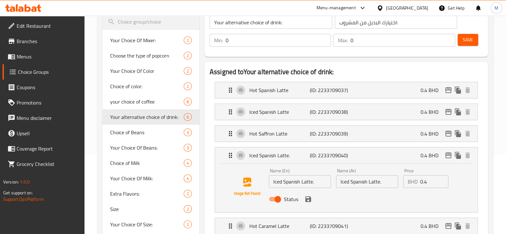
click at [321, 184] on input "Iced Spanish Latte." at bounding box center [300, 181] width 62 height 13
type input "Iced Spanish Latte"
click at [390, 181] on input "Iced Spanish Latte." at bounding box center [367, 181] width 62 height 13
click at [308, 201] on icon "save" at bounding box center [308, 199] width 6 height 6
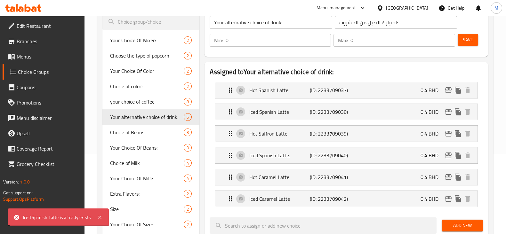
type input "Iced Spanish Latte"
click at [297, 162] on div "Iced Spanish Latte. (ID: 2233709040) 0.4 BHD" at bounding box center [347, 155] width 243 height 16
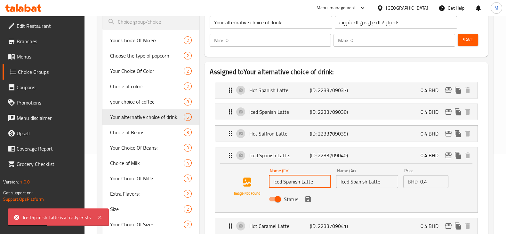
click at [326, 181] on input "Iced Spanish Latte" at bounding box center [300, 181] width 62 height 13
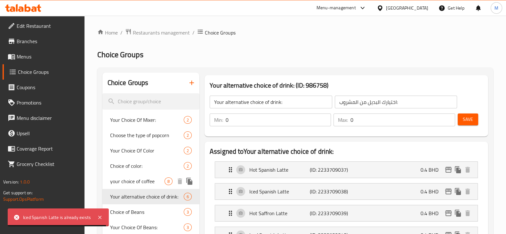
click at [140, 183] on span "your choice of coffee" at bounding box center [137, 182] width 54 height 8
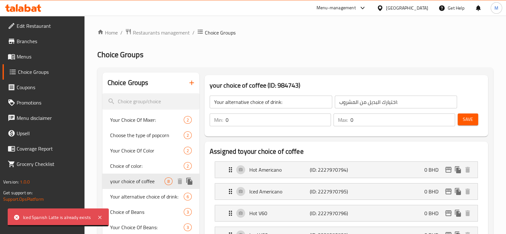
type input "your choice of coffee"
type input "اختيارك من القهوة"
type input "1"
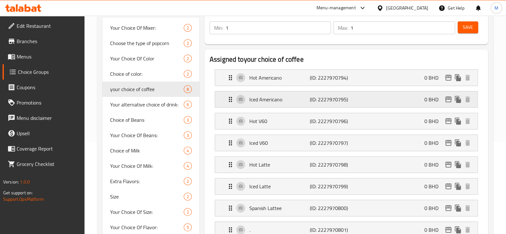
scroll to position [80, 0]
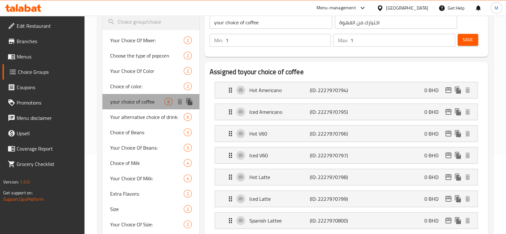
click at [145, 105] on span "your choice of coffee" at bounding box center [137, 102] width 54 height 8
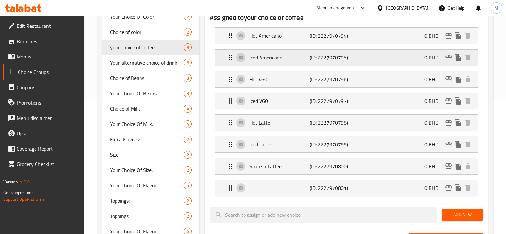
scroll to position [160, 0]
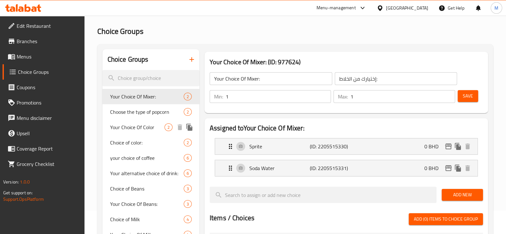
scroll to position [40, 0]
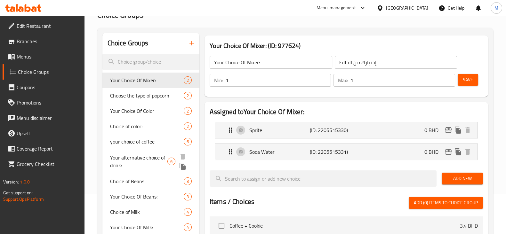
click at [127, 155] on span "Your alternative choice of drink:" at bounding box center [139, 161] width 58 height 15
type input "Your alternative choice of drink:"
type input "اختيارك البديل من المشروب:"
type input "0"
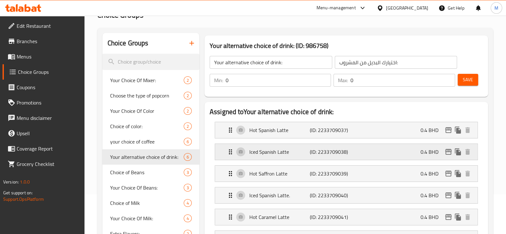
scroll to position [120, 0]
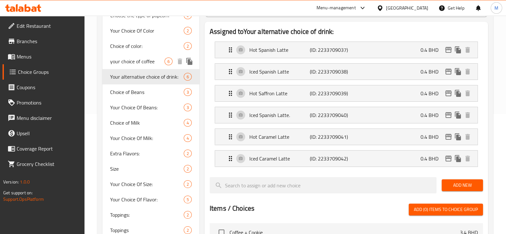
click at [146, 60] on span "your choice of coffee" at bounding box center [137, 62] width 54 height 8
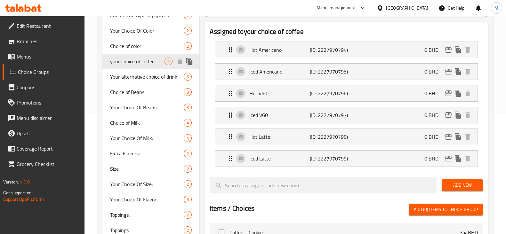
type input "your choice of coffee"
type input "اختيارك من القهوة"
type input "1"
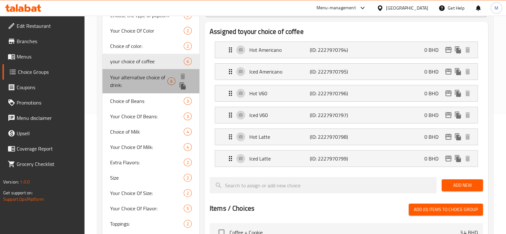
click at [138, 82] on span "Your alternative choice of drink:" at bounding box center [139, 81] width 58 height 15
type input "Your alternative choice of drink:"
type input "اختيارك البديل من المشروب:"
type input "0"
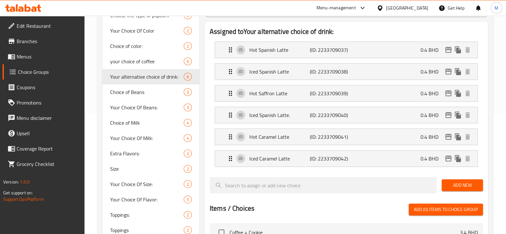
drag, startPoint x: 138, startPoint y: 77, endPoint x: 90, endPoint y: 76, distance: 47.7
click at [90, 76] on div "Home / Restaurants management / Choice Groups Choice Groups Choice Groups Your …" at bounding box center [294, 164] width 421 height 536
click at [145, 61] on span "your choice of coffee" at bounding box center [137, 62] width 54 height 8
type input "your choice of coffee"
type input "اختيارك من القهوة"
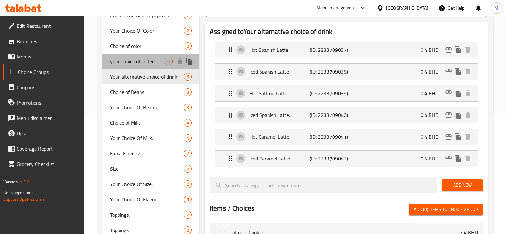
type input "1"
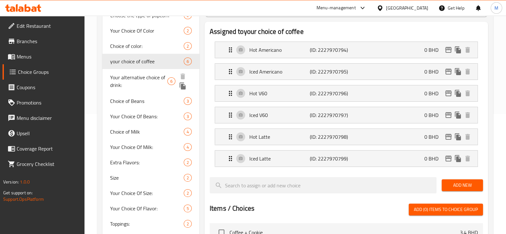
click at [152, 80] on span "Your alternative choice of drink:" at bounding box center [139, 81] width 58 height 15
type input "Your alternative choice of drink:"
type input "اختيارك البديل من المشروب:"
type input "0"
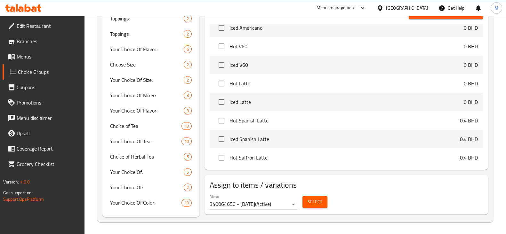
scroll to position [0, 0]
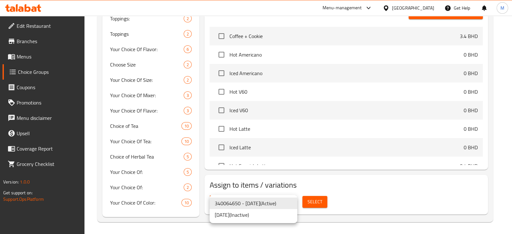
click at [367, 197] on div at bounding box center [256, 117] width 512 height 234
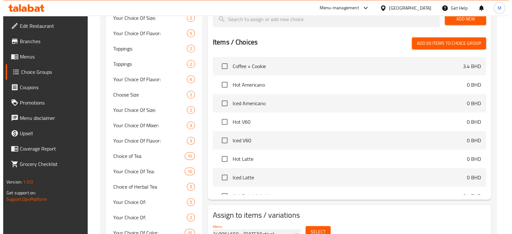
scroll to position [316, 0]
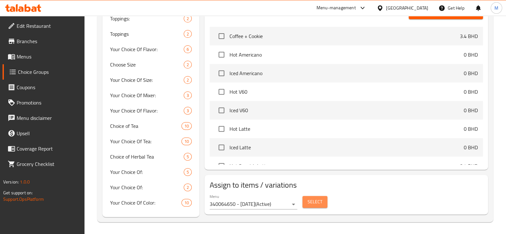
click at [325, 202] on button "Select" at bounding box center [314, 202] width 25 height 12
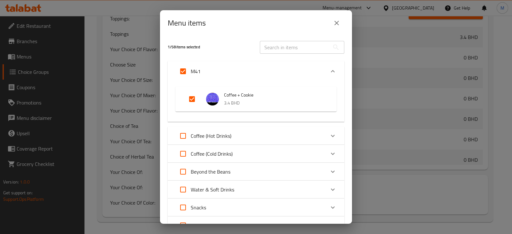
click at [194, 98] on input "Expand" at bounding box center [191, 98] width 15 height 15
checkbox input "false"
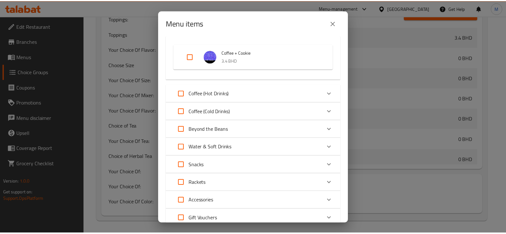
scroll to position [91, 0]
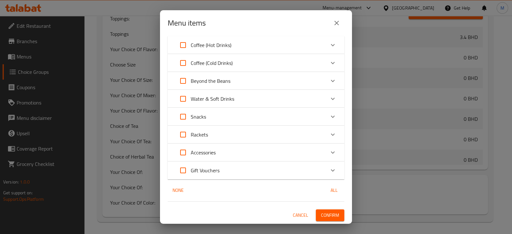
click at [323, 213] on span "Confirm" at bounding box center [330, 215] width 18 height 8
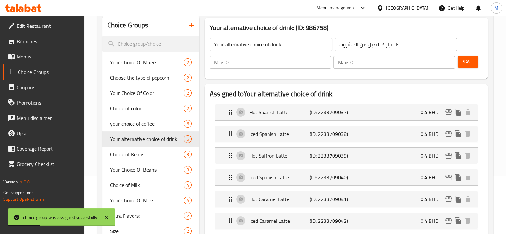
scroll to position [0, 0]
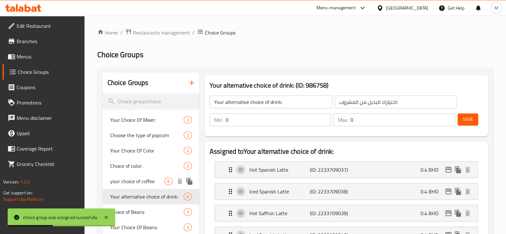
click at [143, 185] on span "your choice of coffee" at bounding box center [137, 182] width 54 height 8
type input "your choice of coffee"
type input "اختيارك من القهوة"
type input "1"
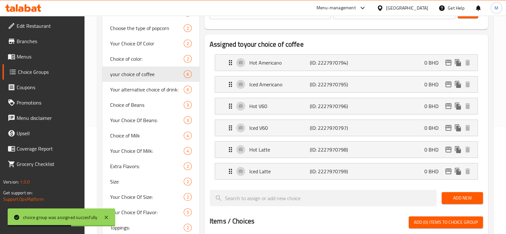
scroll to position [120, 0]
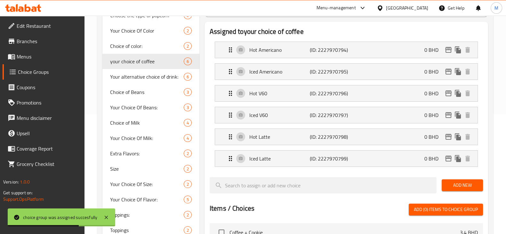
click at [469, 188] on span "Add New" at bounding box center [461, 185] width 31 height 8
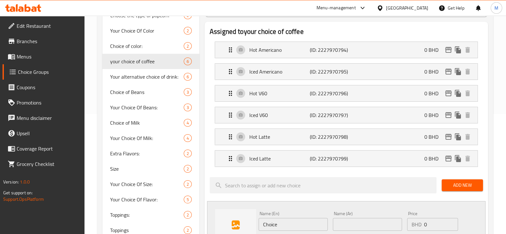
click at [300, 220] on input "Choice" at bounding box center [292, 224] width 69 height 13
paste input "Hot Spanish Latte"
type input "Hot Spanish Latte"
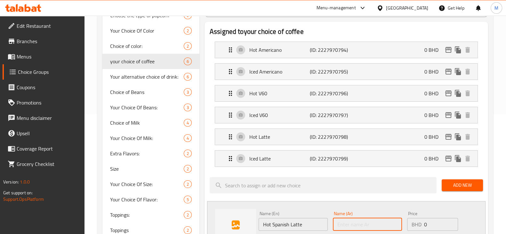
click at [344, 220] on input "text" at bounding box center [367, 224] width 69 height 13
paste input "Hot Spanish Latte"
type input "Hot Spanish Latte"
click at [437, 222] on input "0" at bounding box center [441, 224] width 34 height 13
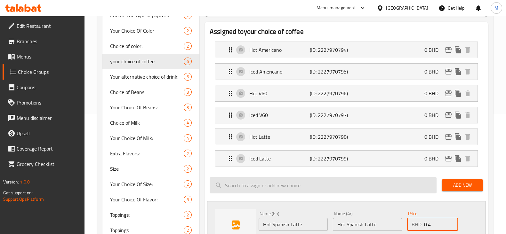
scroll to position [160, 0]
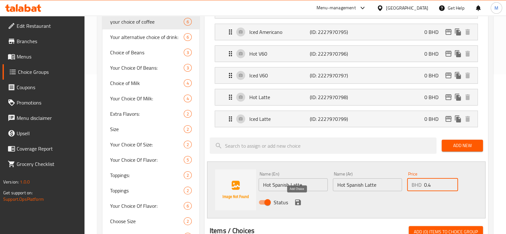
type input "0.4"
click at [297, 203] on icon "save" at bounding box center [298, 203] width 8 height 8
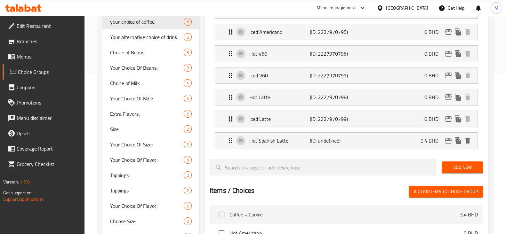
click at [455, 169] on span "Add New" at bounding box center [461, 167] width 31 height 8
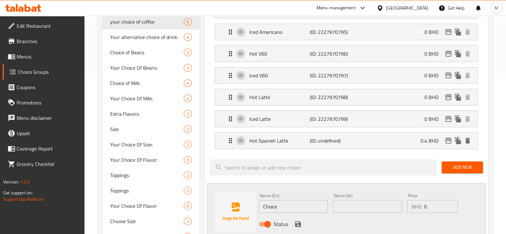
click at [317, 207] on input "Choice" at bounding box center [292, 206] width 69 height 13
paste input "Iced Spanish Latt"
type input "Iced Spanish Latte"
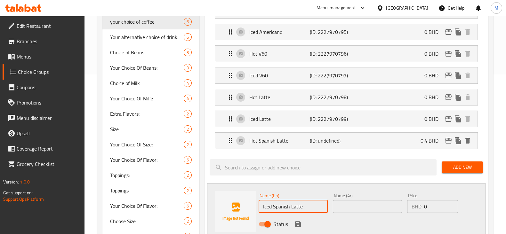
click at [348, 205] on input "text" at bounding box center [367, 206] width 69 height 13
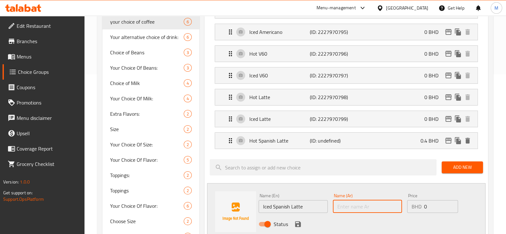
paste input "Iced Spanish Latte"
type input "Iced Spanish Latte"
click at [430, 204] on input "0" at bounding box center [441, 206] width 34 height 13
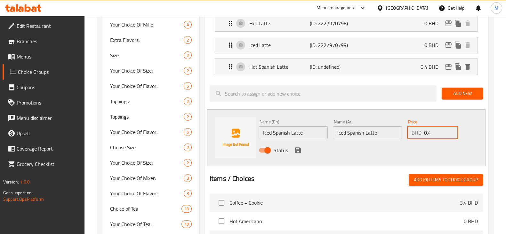
scroll to position [240, 0]
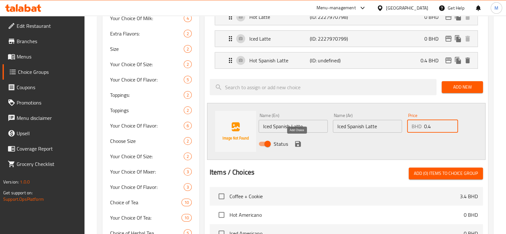
type input "0.4"
click at [300, 145] on icon "save" at bounding box center [298, 144] width 6 height 6
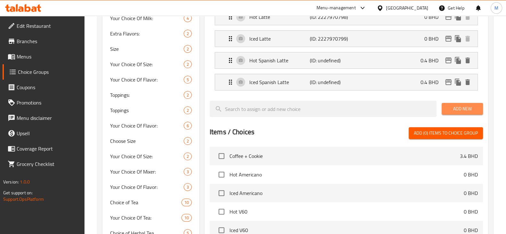
click at [452, 107] on span "Add New" at bounding box center [461, 109] width 31 height 8
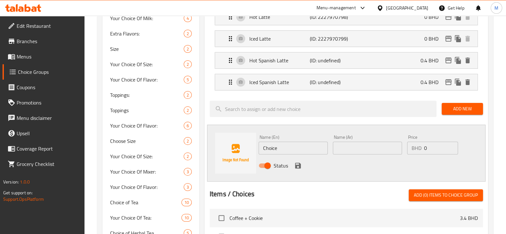
click at [298, 146] on input "Choice" at bounding box center [292, 148] width 69 height 13
paste input "Hot Saffron Latt"
type input "Hot Saffron Latte"
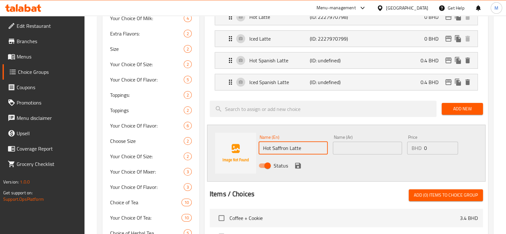
click at [348, 150] on input "text" at bounding box center [367, 148] width 69 height 13
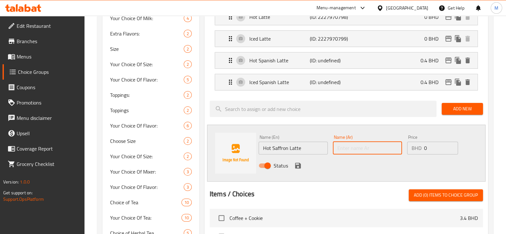
paste input "Hot Saffron Latte"
type input "Hot Saffron Latte"
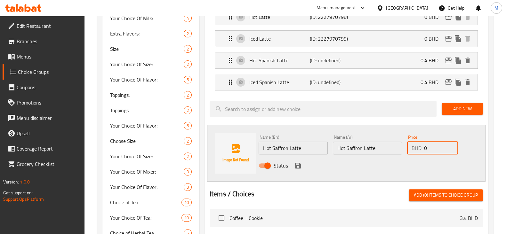
click at [441, 146] on input "0" at bounding box center [441, 148] width 34 height 13
type input "0.4"
click at [299, 163] on icon "save" at bounding box center [298, 166] width 6 height 6
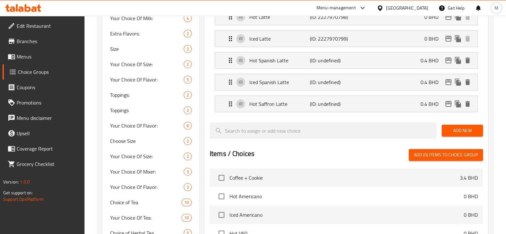
click at [454, 132] on span "Add New" at bounding box center [461, 131] width 31 height 8
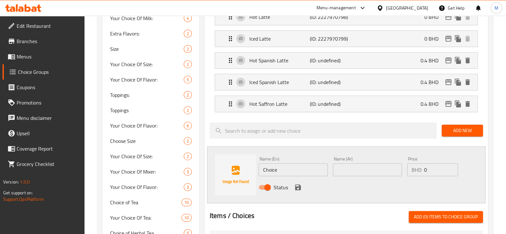
click at [289, 167] on input "Choice" at bounding box center [292, 169] width 69 height 13
paste input "Iced Spanish Latt"
type input "Iced Spanish Latte"
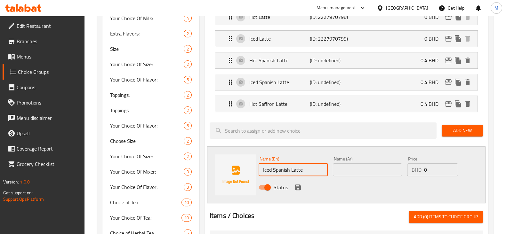
drag, startPoint x: 345, startPoint y: 167, endPoint x: 341, endPoint y: 169, distance: 4.9
click at [345, 167] on input "text" at bounding box center [367, 169] width 69 height 13
paste input "Iced Spanish Latte"
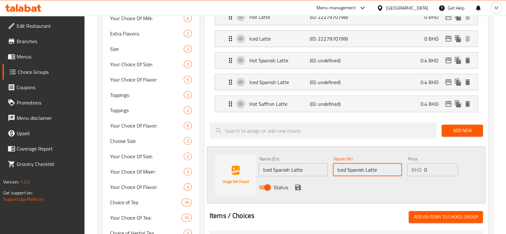
type input "Iced Spanish Latte"
click at [432, 166] on input "0" at bounding box center [441, 169] width 34 height 13
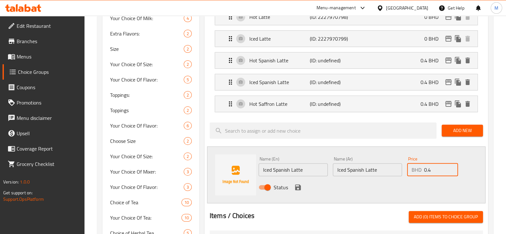
type input "0.4"
click at [298, 186] on icon "save" at bounding box center [298, 188] width 6 height 6
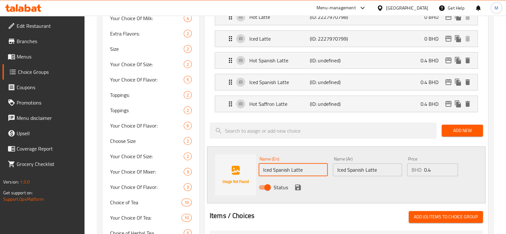
click at [313, 171] on input "Iced Spanish Latte" at bounding box center [292, 169] width 69 height 13
type input "Iced Spanish Latte."
click at [385, 169] on input "Iced Spanish Latte" at bounding box center [367, 169] width 69 height 13
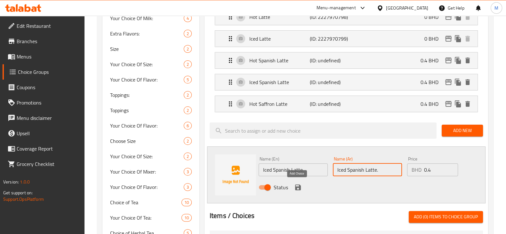
type input "Iced Spanish Latte."
click at [298, 185] on icon "save" at bounding box center [298, 188] width 6 height 6
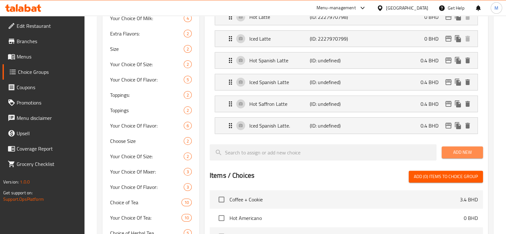
click at [469, 148] on span "Add New" at bounding box center [461, 152] width 31 height 8
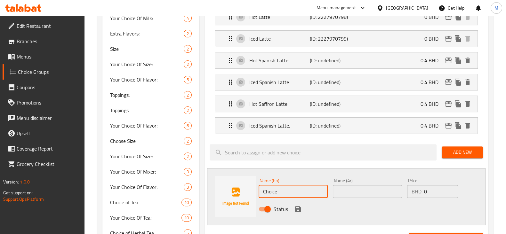
click at [291, 192] on input "Choice" at bounding box center [292, 191] width 69 height 13
paste input "Hot Caramel Latt"
type input "Hot Caramel Latte"
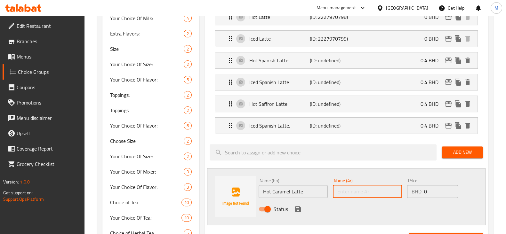
click at [375, 192] on input "text" at bounding box center [367, 191] width 69 height 13
paste input "Hot Caramel Latte"
type input "Hot Caramel Latte"
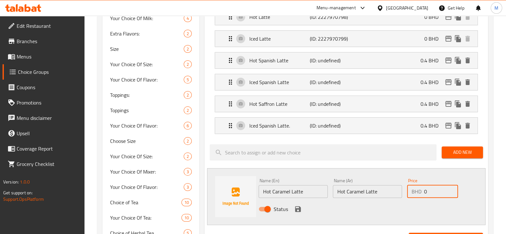
click at [434, 187] on input "0" at bounding box center [441, 191] width 34 height 13
type input "0.4"
click at [296, 207] on icon "save" at bounding box center [298, 209] width 6 height 6
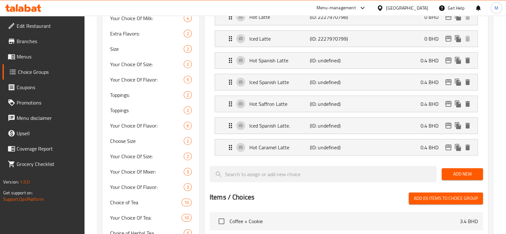
click at [469, 172] on span "Add New" at bounding box center [461, 174] width 31 height 8
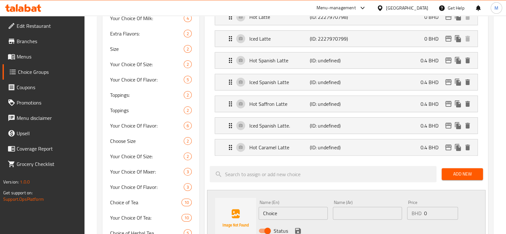
click at [298, 214] on input "Choice" at bounding box center [292, 213] width 69 height 13
paste input "Iced Caramel Latt"
type input "Iced Caramel Latte"
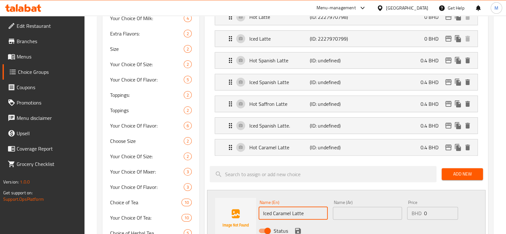
click at [354, 210] on input "text" at bounding box center [367, 213] width 69 height 13
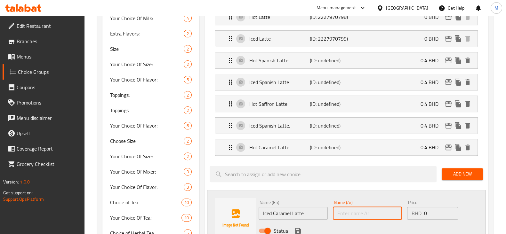
paste input "Iced Caramel Latte"
type input "Iced Caramel Latte"
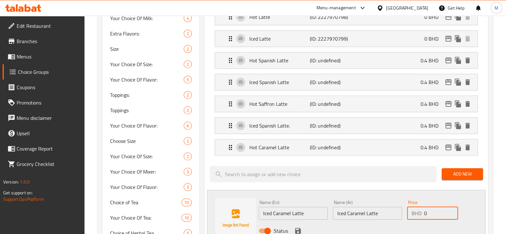
click at [443, 213] on input "0" at bounding box center [441, 213] width 34 height 13
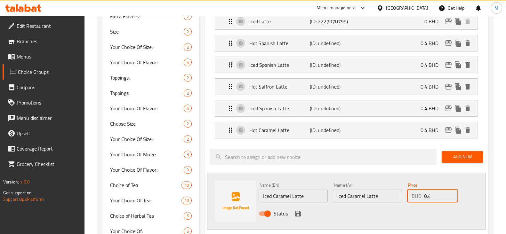
scroll to position [280, 0]
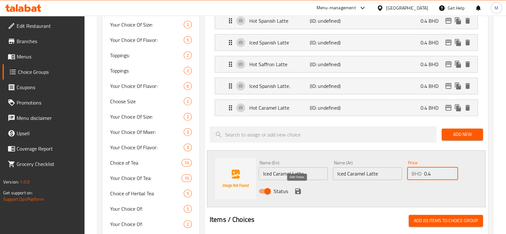
type input "0.4"
click at [299, 189] on icon "save" at bounding box center [298, 191] width 6 height 6
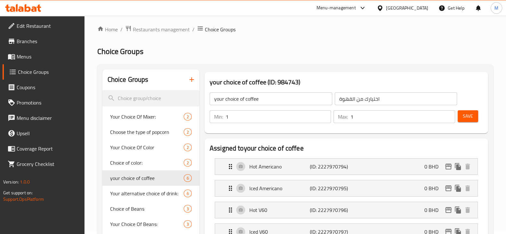
scroll to position [0, 0]
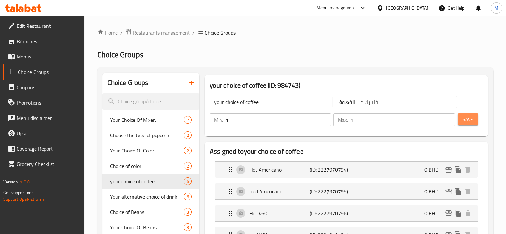
click at [467, 122] on span "Save" at bounding box center [467, 119] width 10 height 8
click at [34, 58] on span "Menus" at bounding box center [48, 57] width 63 height 8
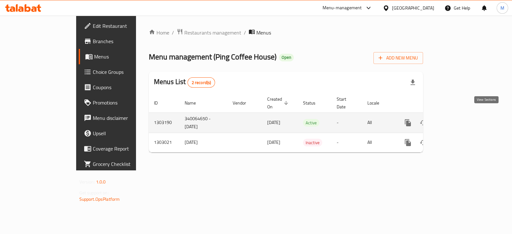
click at [458, 119] on icon "enhanced table" at bounding box center [454, 123] width 8 height 8
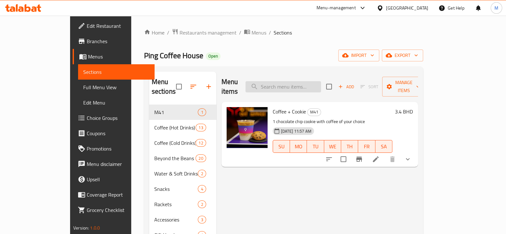
click at [310, 83] on input "search" at bounding box center [282, 86] width 75 height 11
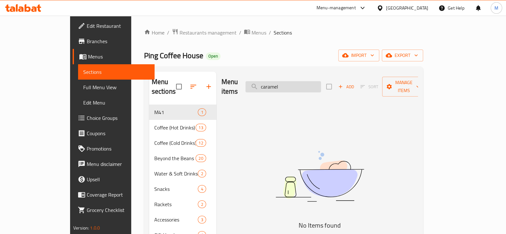
click at [310, 83] on input "caramel" at bounding box center [282, 86] width 75 height 11
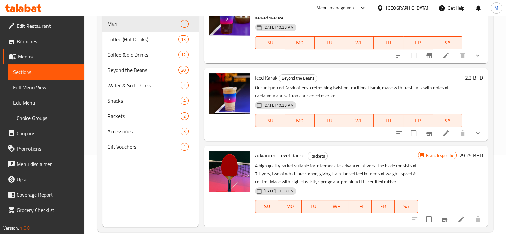
scroll to position [90, 0]
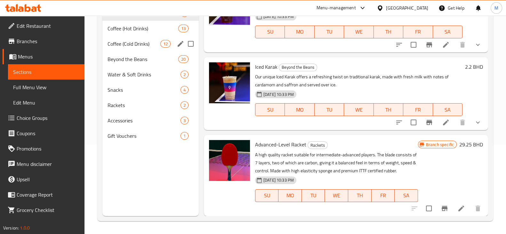
type input "car"
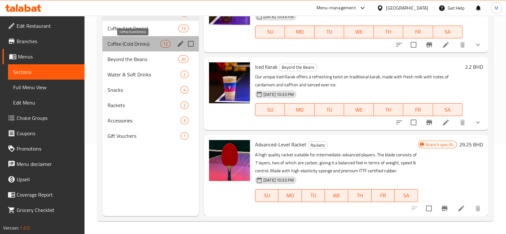
click at [123, 45] on span "Coffee (Cold Drinks)" at bounding box center [133, 44] width 53 height 8
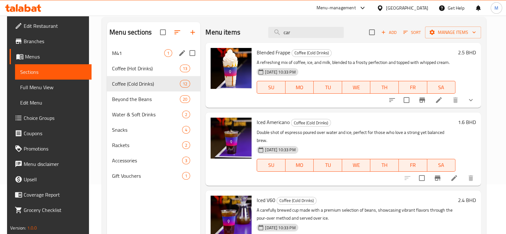
click at [131, 50] on span "M41" at bounding box center [138, 53] width 52 height 8
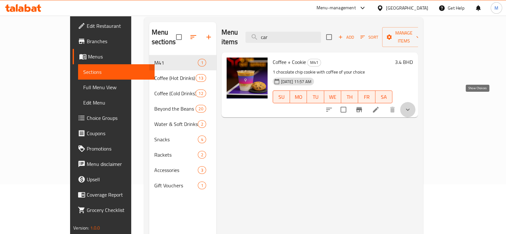
click at [411, 106] on icon "show more" at bounding box center [408, 110] width 8 height 8
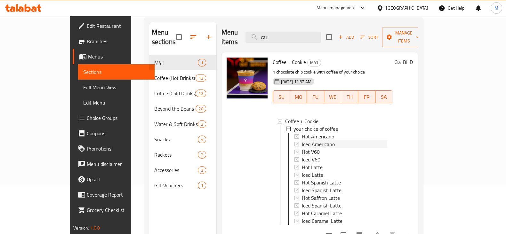
click at [306, 140] on span "Iced Americano" at bounding box center [318, 144] width 33 height 8
click at [302, 209] on span "Hot Caramel Latte" at bounding box center [322, 213] width 40 height 8
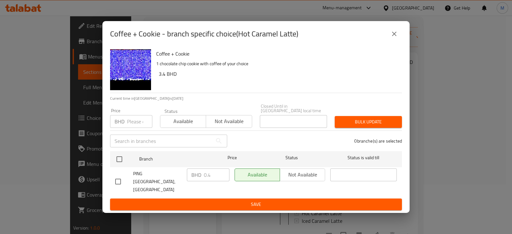
click at [137, 82] on img "button" at bounding box center [130, 69] width 41 height 41
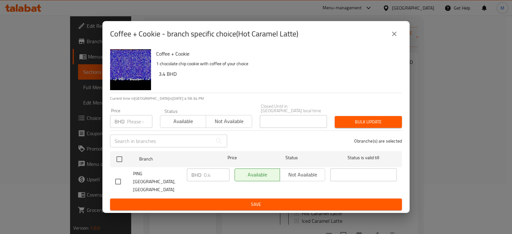
click at [130, 76] on img "button" at bounding box center [130, 69] width 41 height 41
click at [133, 72] on img "button" at bounding box center [130, 69] width 41 height 41
click at [121, 72] on img "button" at bounding box center [130, 69] width 41 height 41
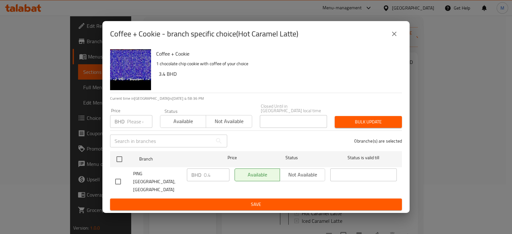
click at [123, 75] on img "button" at bounding box center [130, 69] width 41 height 41
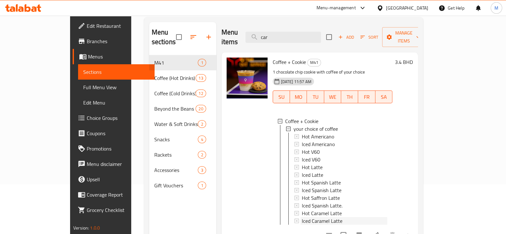
click at [302, 217] on span "Iced Caramel Latte" at bounding box center [322, 221] width 41 height 8
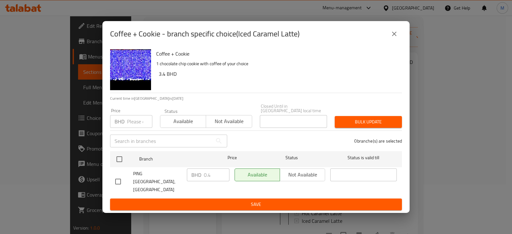
click at [143, 76] on img "button" at bounding box center [130, 69] width 41 height 41
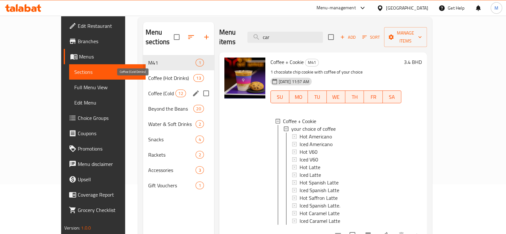
click at [148, 90] on span "Coffee (Cold Drinks)" at bounding box center [161, 94] width 27 height 8
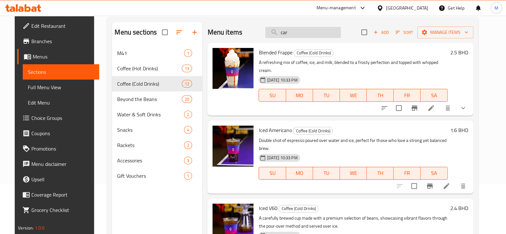
click at [294, 32] on input "car" at bounding box center [302, 32] width 75 height 11
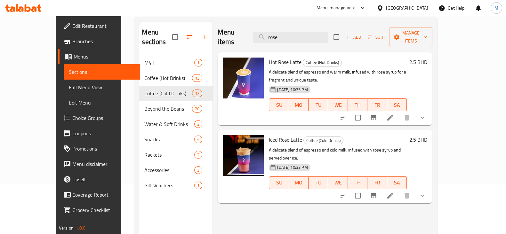
type input "rose"
click at [72, 118] on span "Choice Groups" at bounding box center [103, 118] width 63 height 8
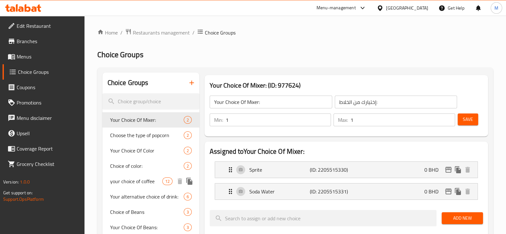
click at [145, 182] on span "your choice of coffee" at bounding box center [136, 182] width 52 height 8
type input "your choice of coffee"
type input "اختيارك من القهوة"
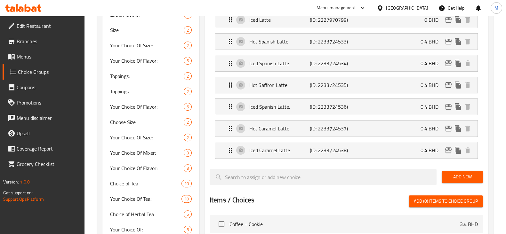
scroll to position [280, 0]
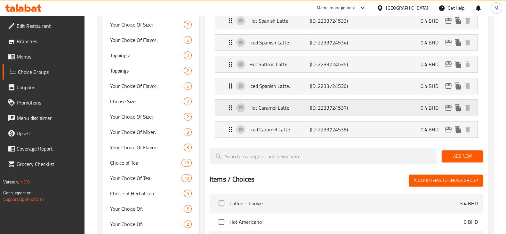
click at [286, 108] on p "Hot Caramel Latte" at bounding box center [279, 108] width 60 height 8
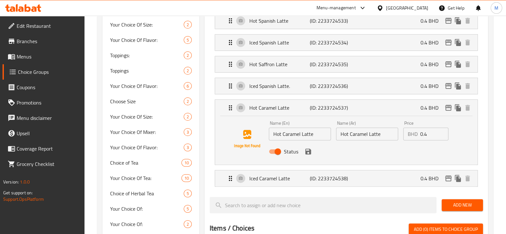
click at [288, 132] on input "Hot Caramel Latte" at bounding box center [300, 134] width 62 height 13
type input "Hot Rose Latte"
click at [356, 134] on input "Hot Caramel Latte" at bounding box center [367, 134] width 62 height 13
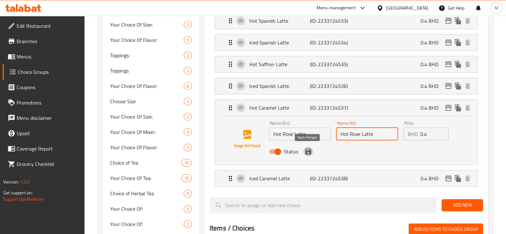
click at [307, 150] on icon "save" at bounding box center [308, 152] width 6 height 6
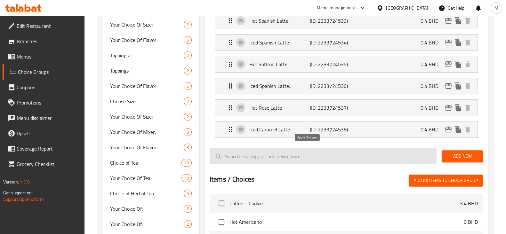
type input "Hot Rose Latte"
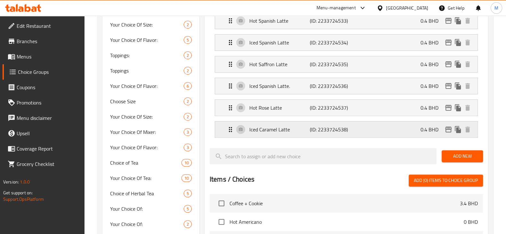
click at [280, 130] on p "Iced Caramel Latte" at bounding box center [279, 130] width 60 height 8
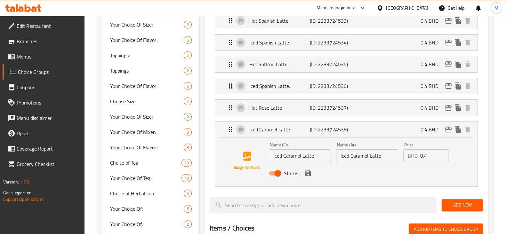
click at [293, 153] on input "Iced Caramel Latte" at bounding box center [300, 155] width 62 height 13
click at [307, 172] on icon "save" at bounding box center [308, 174] width 8 height 8
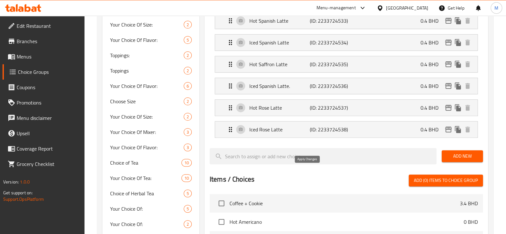
type input "Iced Rose Latte"
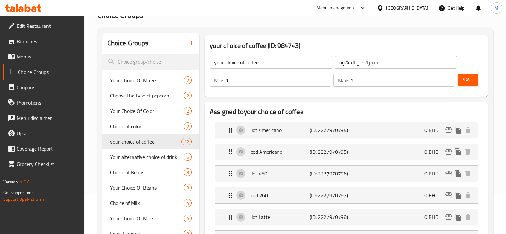
click at [469, 78] on span "Save" at bounding box center [467, 80] width 10 height 8
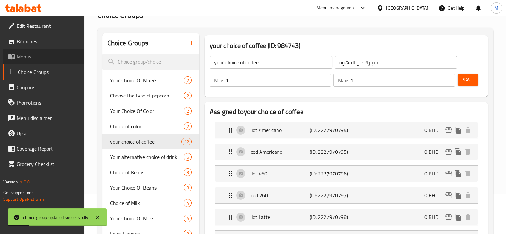
click at [27, 55] on span "Menus" at bounding box center [48, 57] width 63 height 8
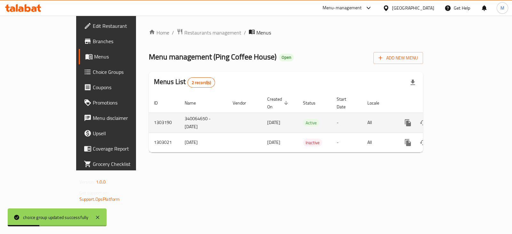
click at [458, 119] on icon "enhanced table" at bounding box center [454, 123] width 8 height 8
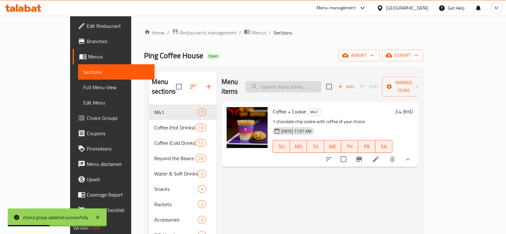
click at [305, 81] on input "search" at bounding box center [282, 86] width 75 height 11
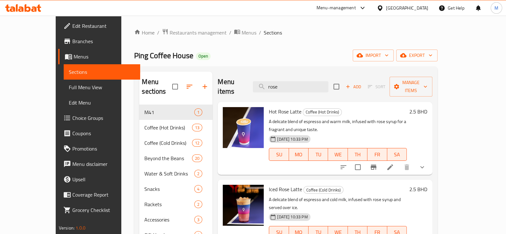
type input "rose"
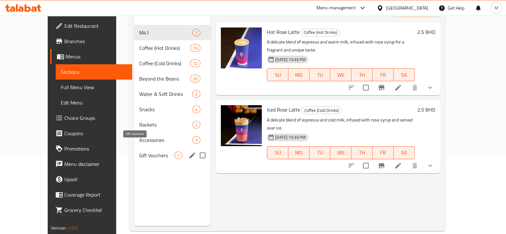
click at [139, 152] on span "Gift Vouchers" at bounding box center [156, 156] width 35 height 8
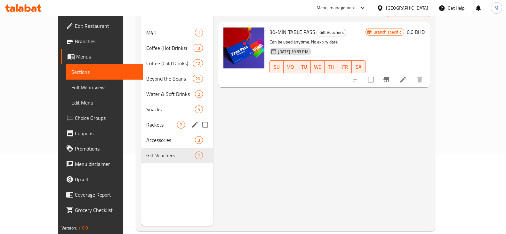
click at [141, 121] on div "Rackets 2" at bounding box center [177, 124] width 72 height 15
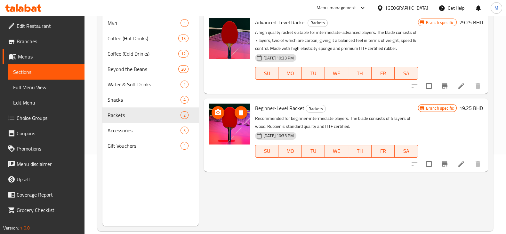
scroll to position [40, 0]
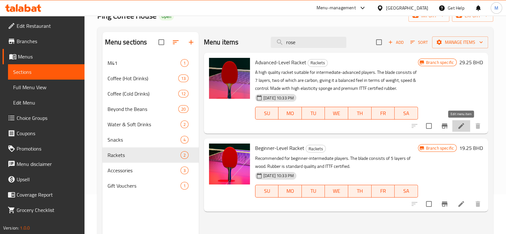
click at [462, 127] on icon at bounding box center [461, 126] width 8 height 8
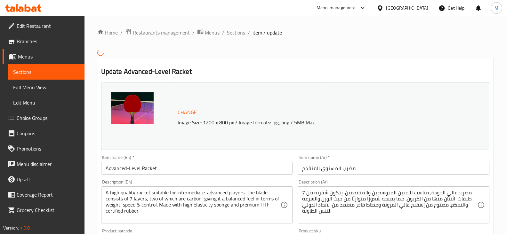
scroll to position [200, 0]
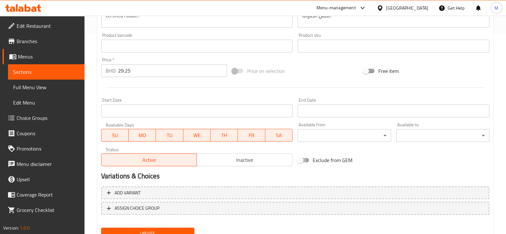
click at [309, 161] on input "Exclude from GEM" at bounding box center [300, 160] width 36 height 12
checkbox input "true"
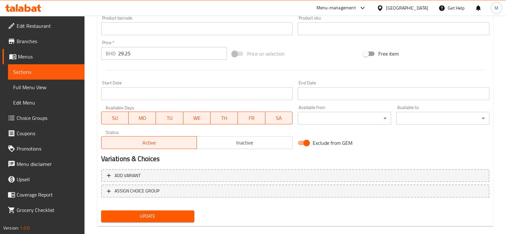
scroll to position [227, 0]
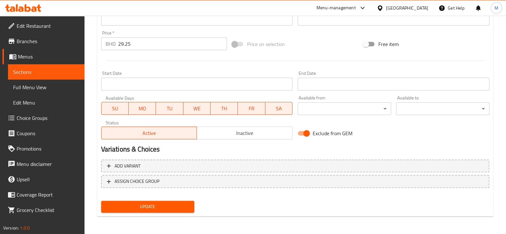
click at [167, 205] on span "Update" at bounding box center [147, 207] width 83 height 8
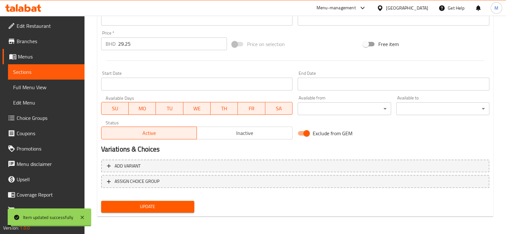
click at [44, 73] on span "Sections" at bounding box center [46, 72] width 66 height 8
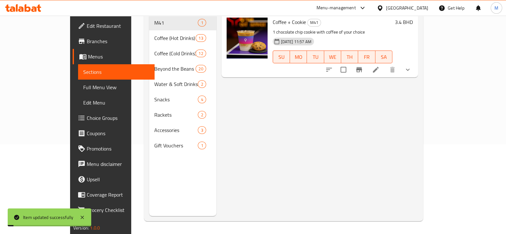
scroll to position [90, 0]
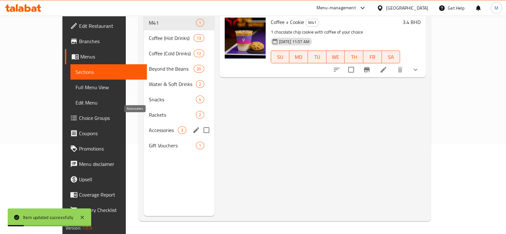
click at [149, 126] on span "Accessories" at bounding box center [163, 130] width 29 height 8
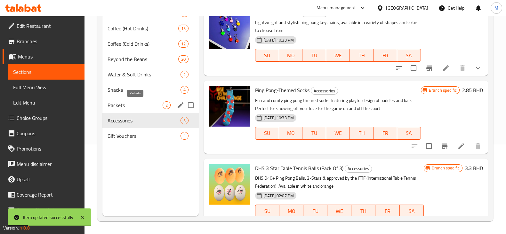
click at [138, 104] on span "Rackets" at bounding box center [134, 105] width 55 height 8
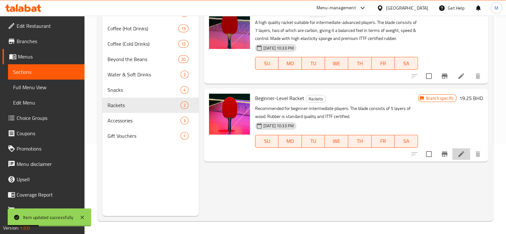
click at [465, 153] on li at bounding box center [461, 154] width 18 height 12
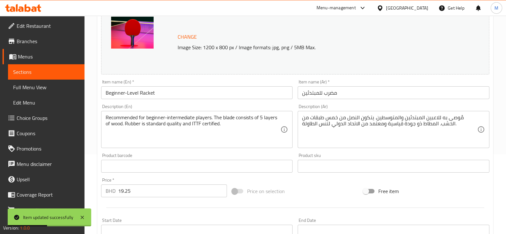
scroll to position [227, 0]
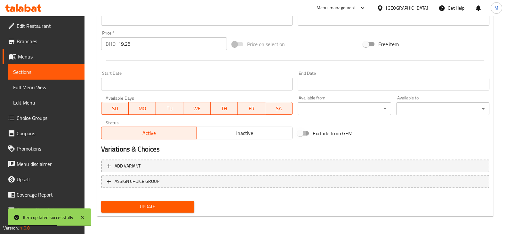
click at [299, 132] on input "Exclude from GEM" at bounding box center [300, 133] width 36 height 12
checkbox input "true"
click at [181, 205] on span "Update" at bounding box center [147, 207] width 83 height 8
